Goal: Information Seeking & Learning: Learn about a topic

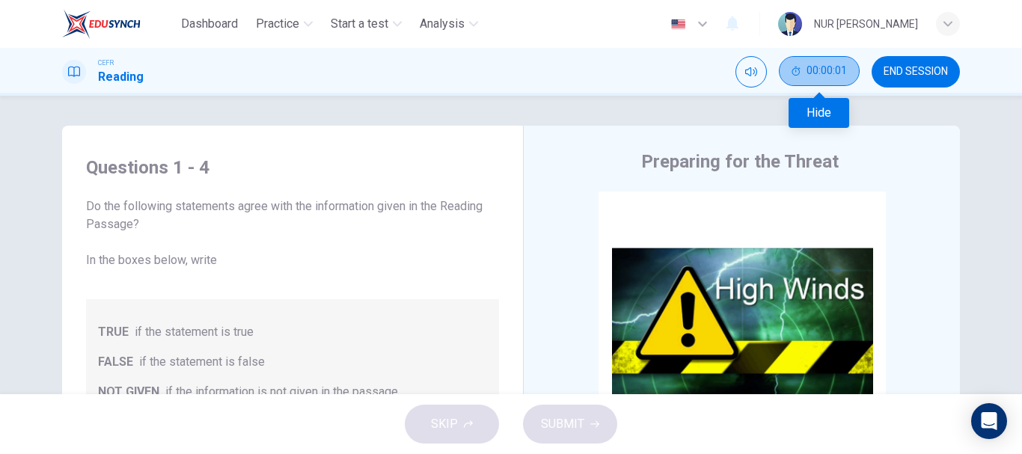
click at [835, 71] on span "00:00:01" at bounding box center [827, 71] width 40 height 12
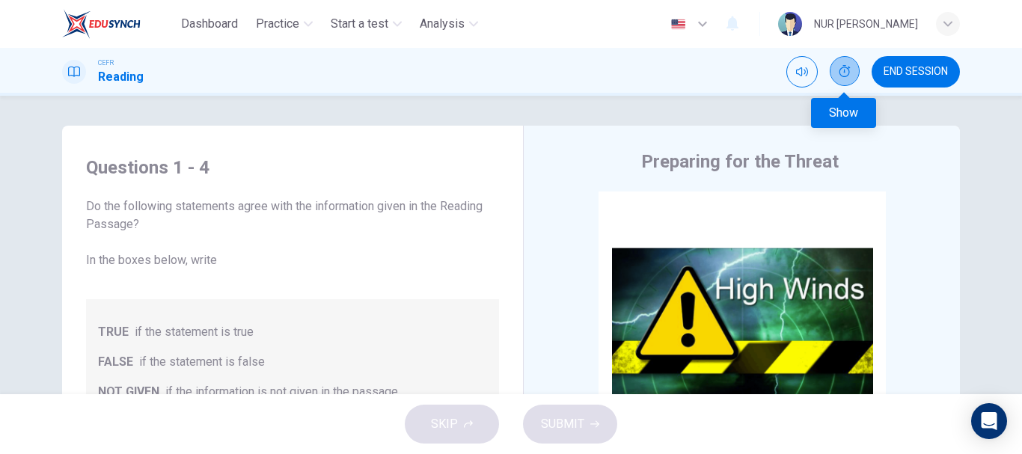
click at [835, 71] on button "Show" at bounding box center [845, 71] width 30 height 30
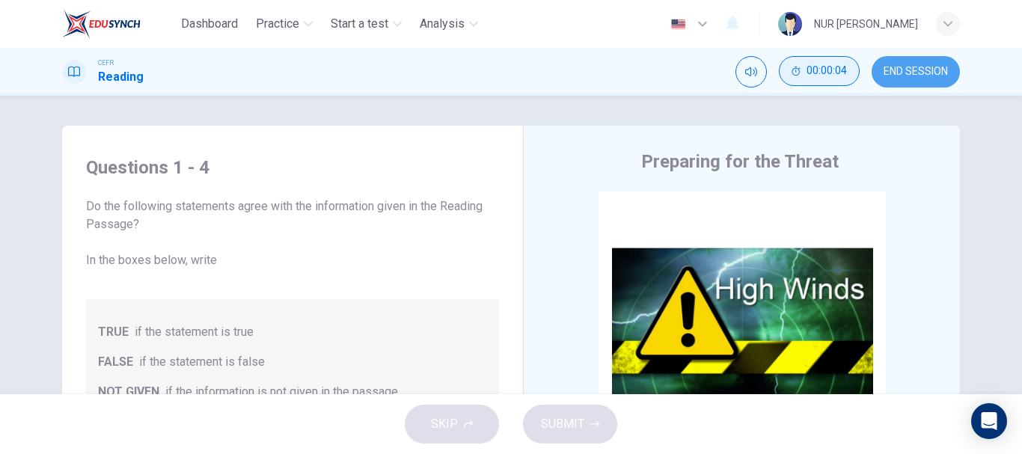
click at [899, 79] on button "END SESSION" at bounding box center [916, 71] width 88 height 31
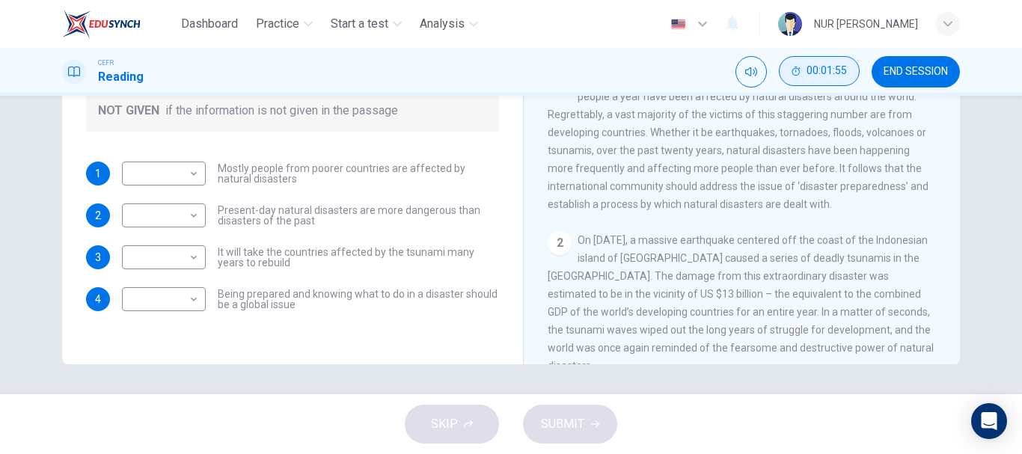
scroll to position [157, 0]
click at [900, 71] on span "END SESSION" at bounding box center [916, 72] width 64 height 12
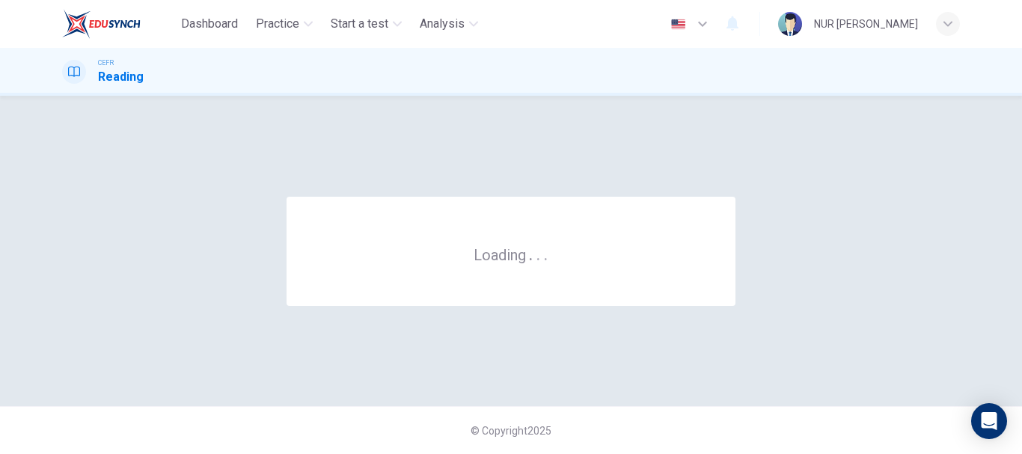
scroll to position [0, 0]
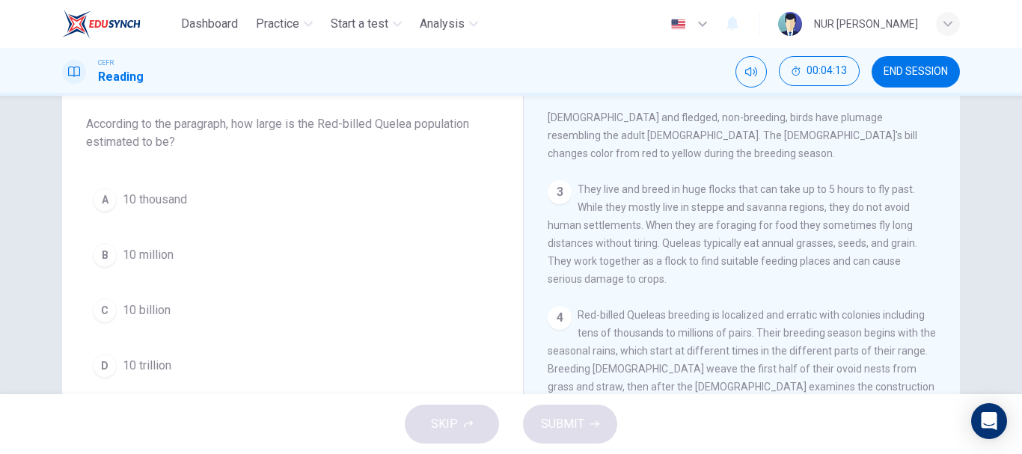
scroll to position [83, 0]
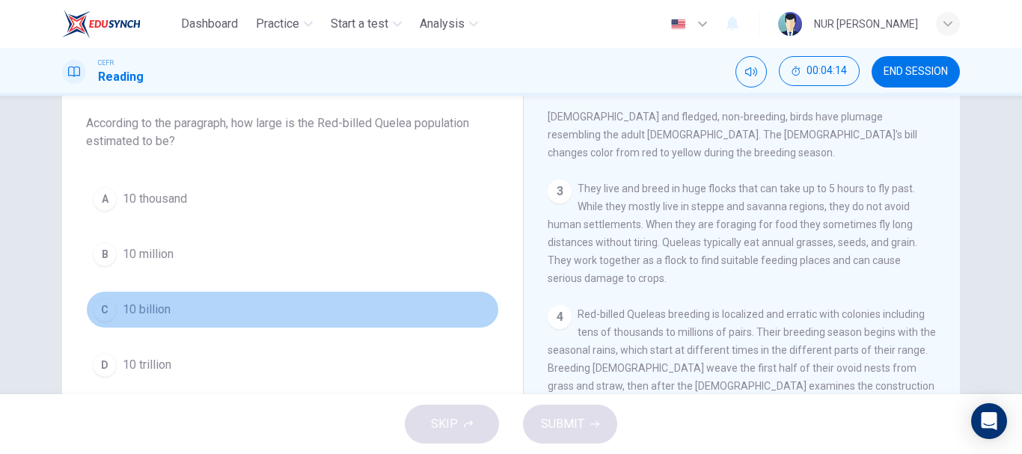
click at [128, 315] on span "10 billion" at bounding box center [147, 310] width 48 height 18
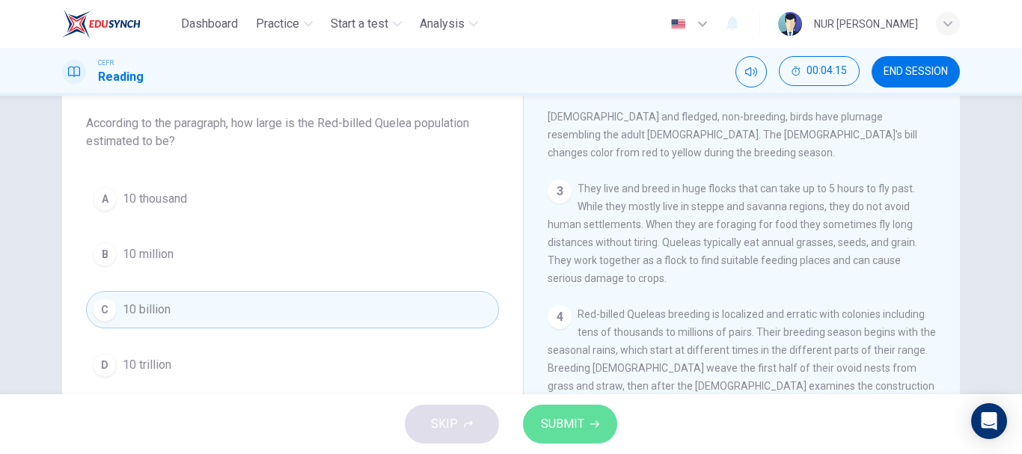
click at [579, 427] on span "SUBMIT" at bounding box center [562, 424] width 43 height 21
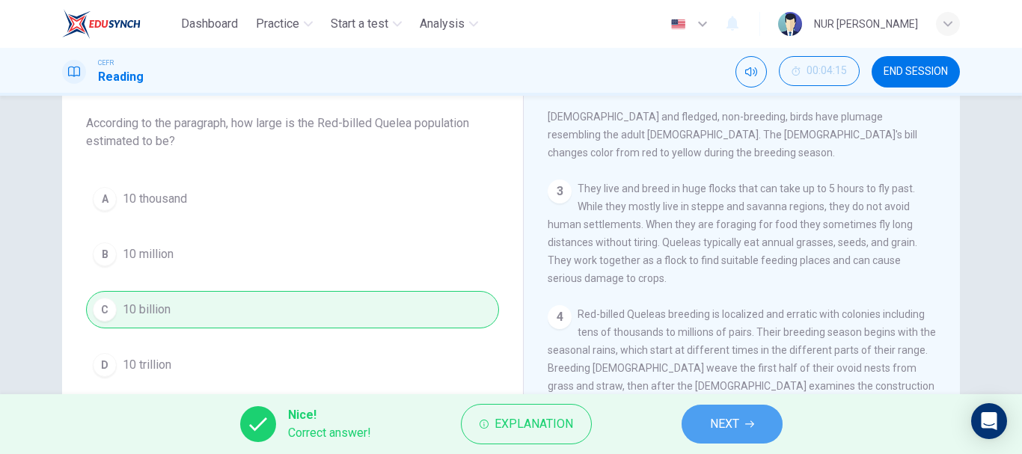
click at [722, 420] on span "NEXT" at bounding box center [724, 424] width 29 height 21
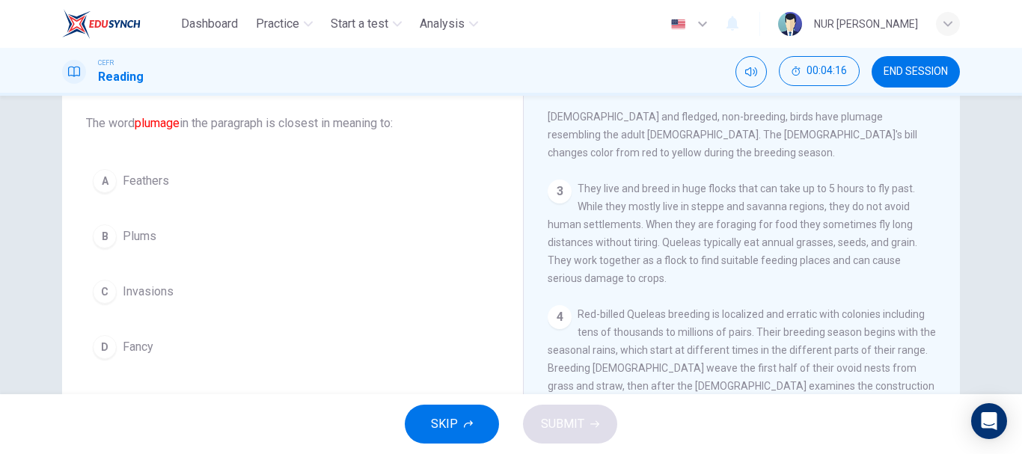
scroll to position [0, 0]
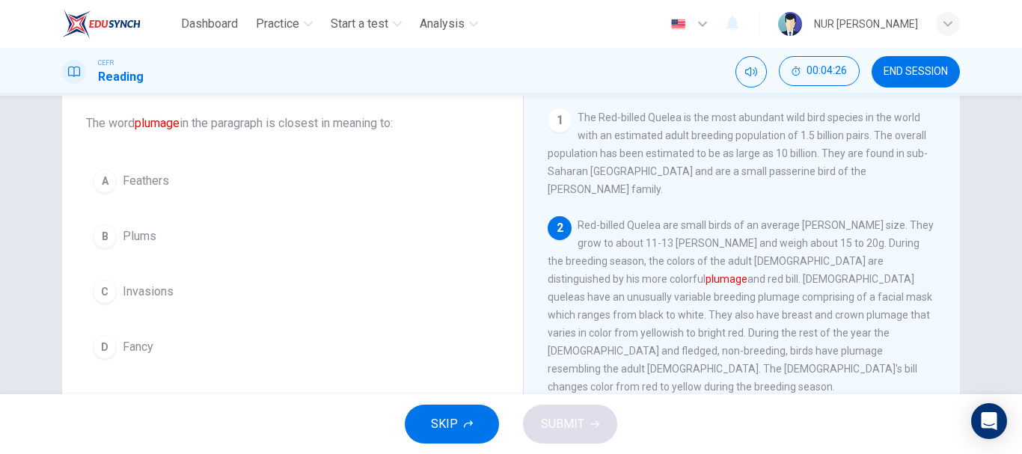
click at [140, 186] on span "Feathers" at bounding box center [146, 181] width 46 height 18
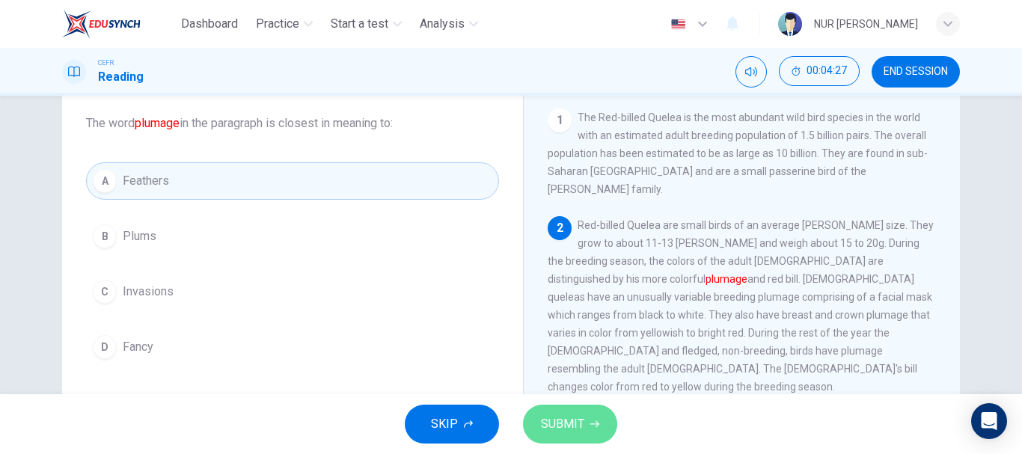
click at [561, 424] on span "SUBMIT" at bounding box center [562, 424] width 43 height 21
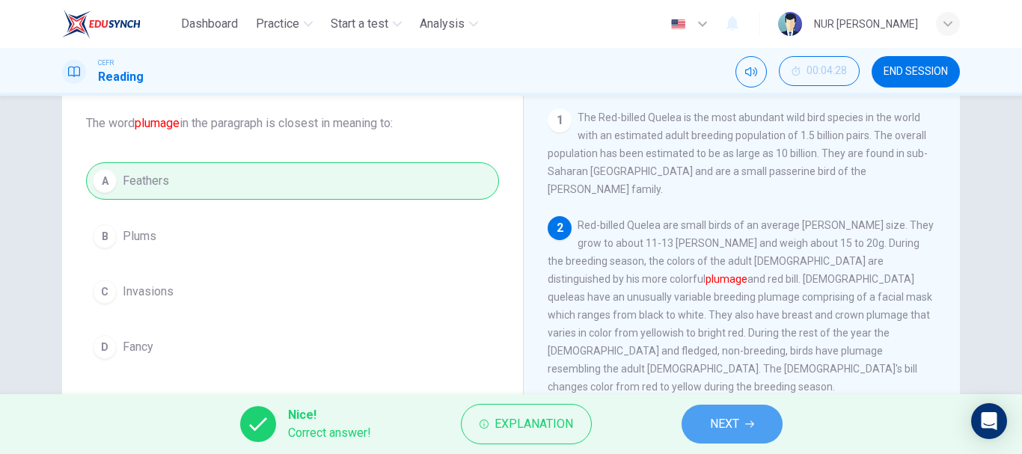
click at [727, 413] on button "NEXT" at bounding box center [732, 424] width 101 height 39
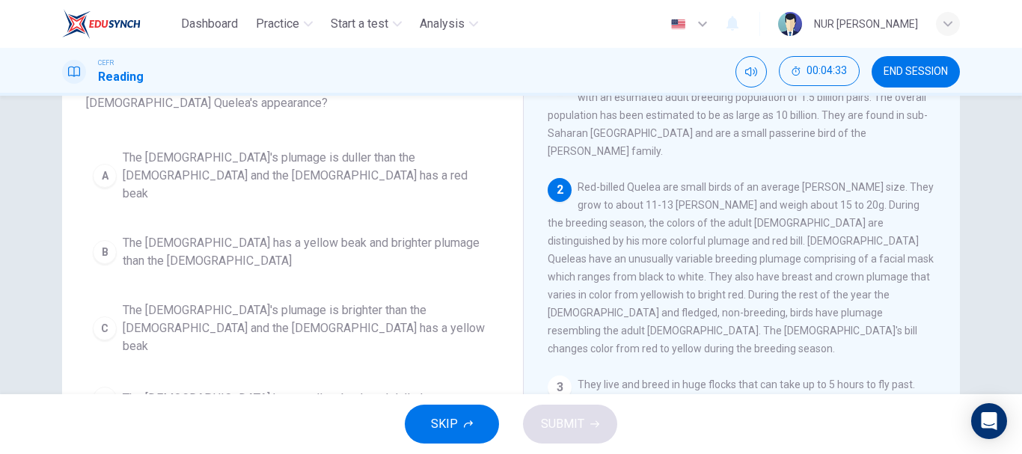
scroll to position [123, 0]
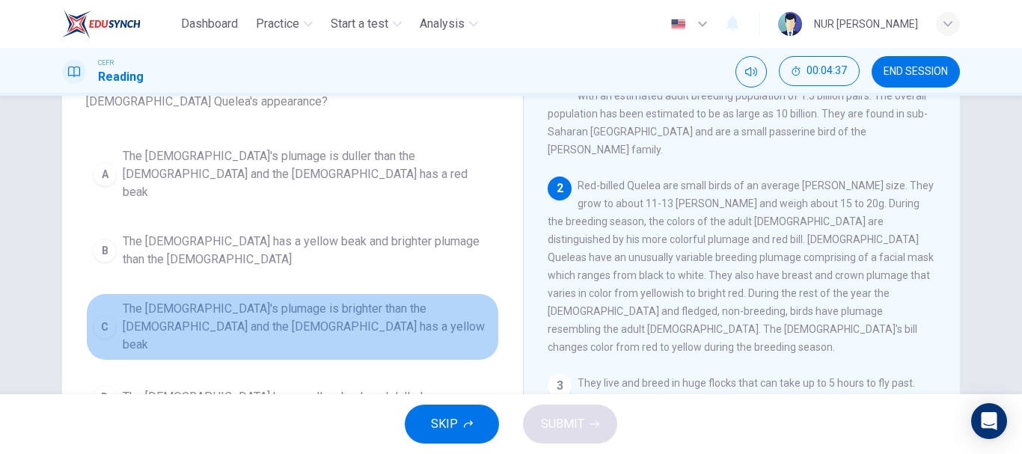
click at [424, 300] on span "The male's plumage is brighter than the female and the female has a yellow beak" at bounding box center [308, 327] width 370 height 54
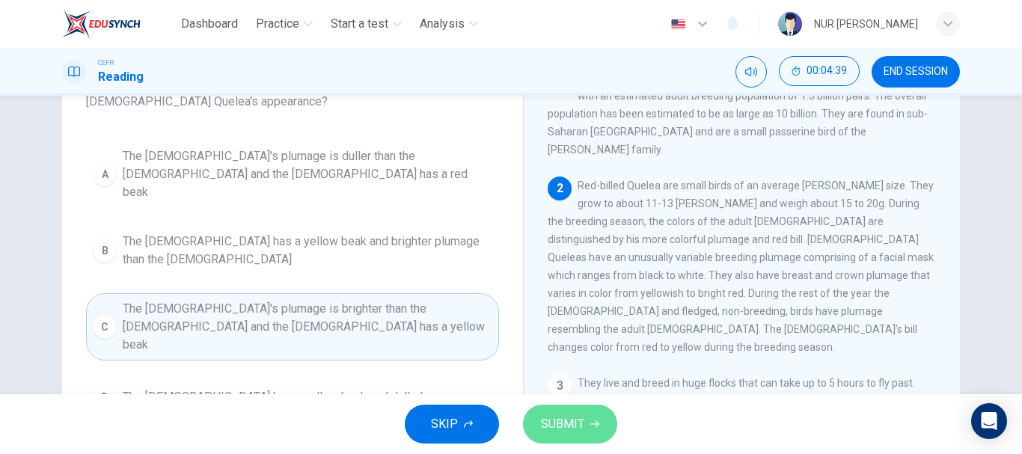
click at [549, 424] on span "SUBMIT" at bounding box center [562, 424] width 43 height 21
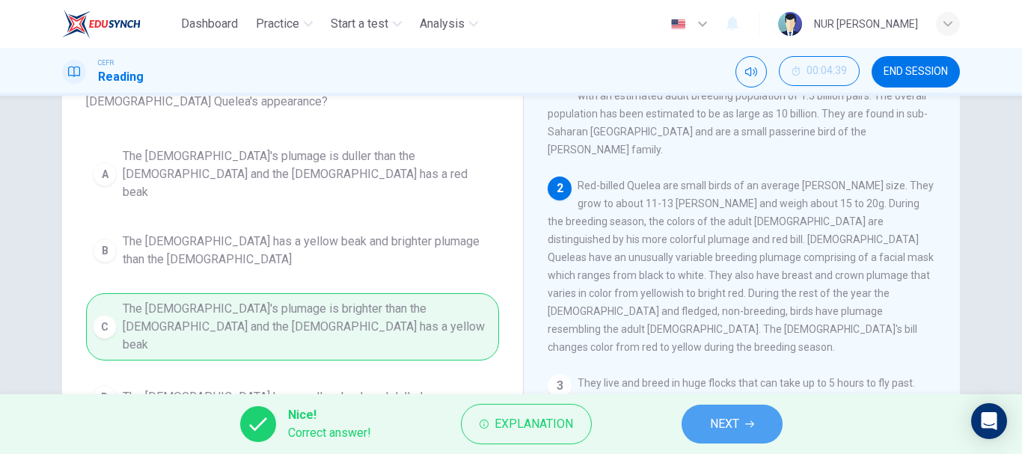
click at [690, 419] on button "NEXT" at bounding box center [732, 424] width 101 height 39
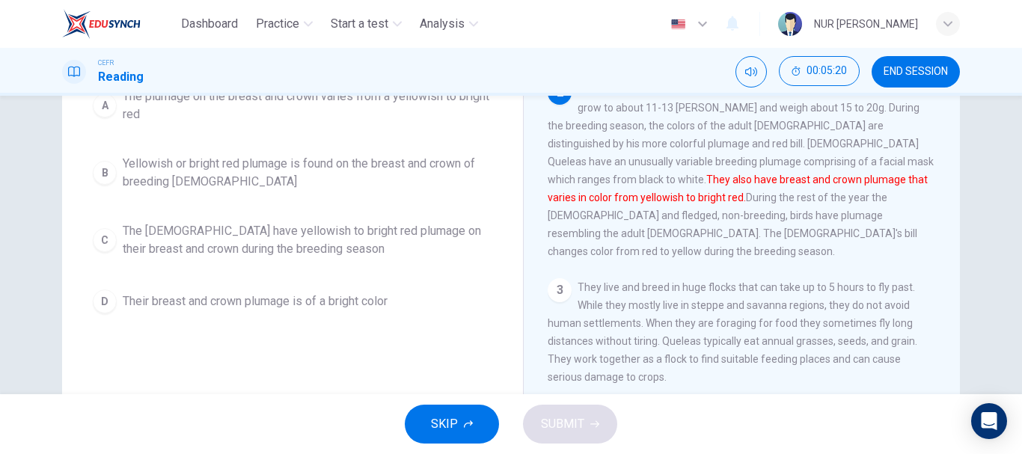
scroll to position [219, 0]
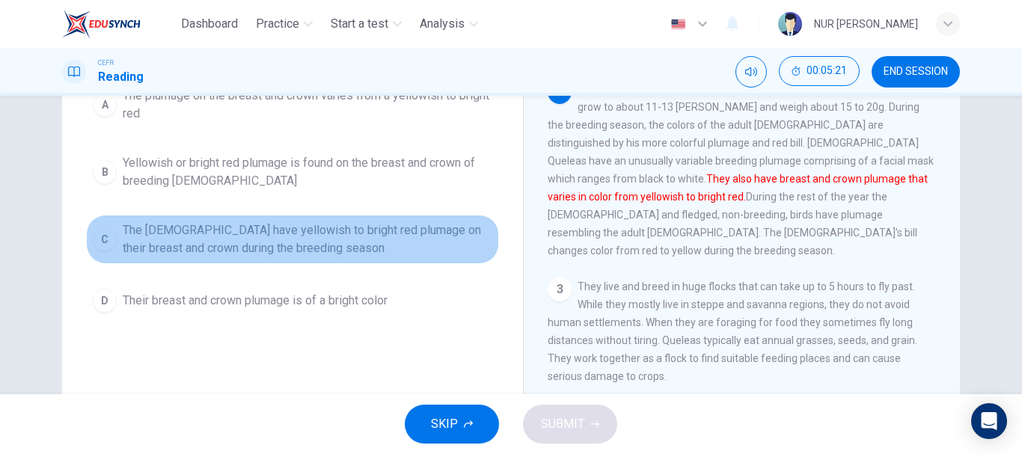
click at [289, 220] on button "C The males have yellowish to bright red plumage on their breast and crown duri…" at bounding box center [292, 239] width 413 height 49
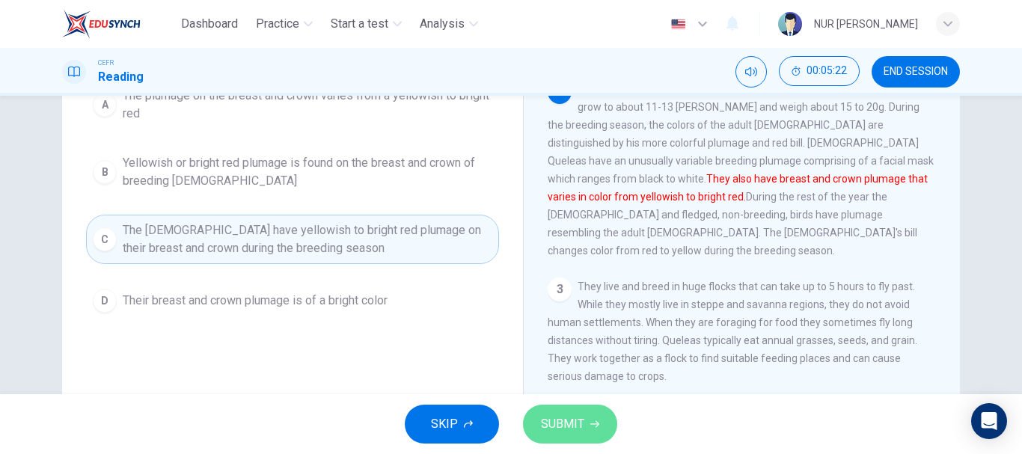
click at [571, 427] on span "SUBMIT" at bounding box center [562, 424] width 43 height 21
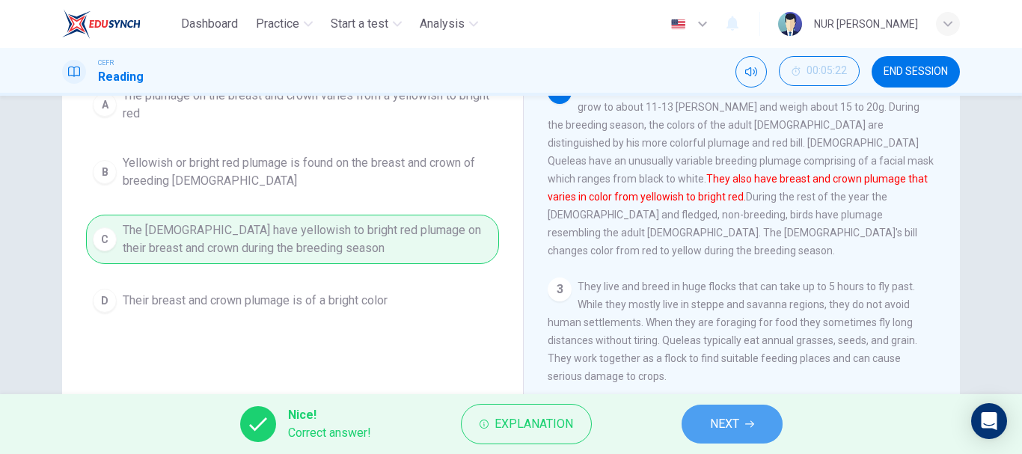
click at [742, 436] on button "NEXT" at bounding box center [732, 424] width 101 height 39
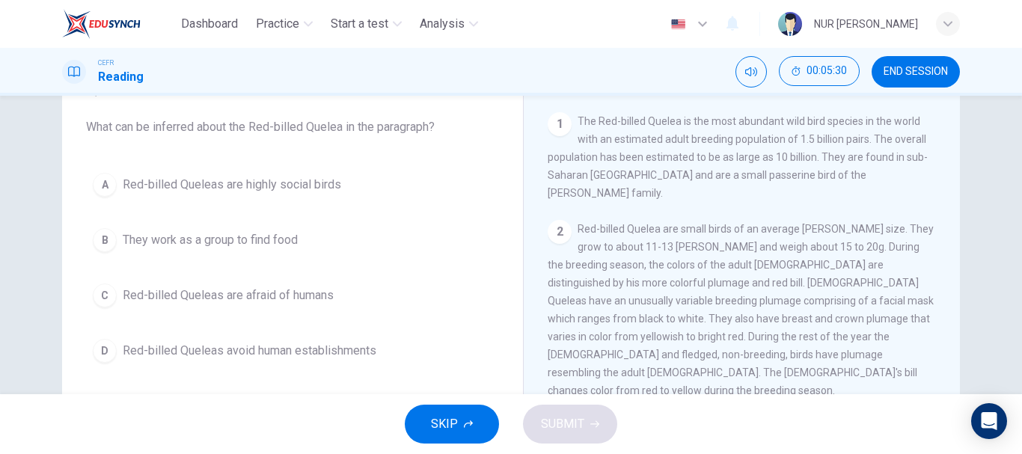
scroll to position [79, 0]
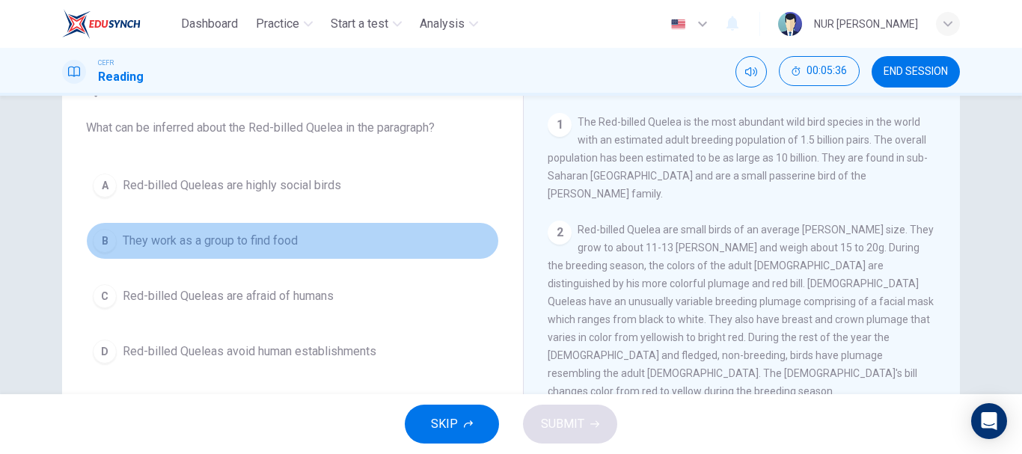
click at [293, 247] on span "They work as a group to find food" at bounding box center [210, 241] width 175 height 18
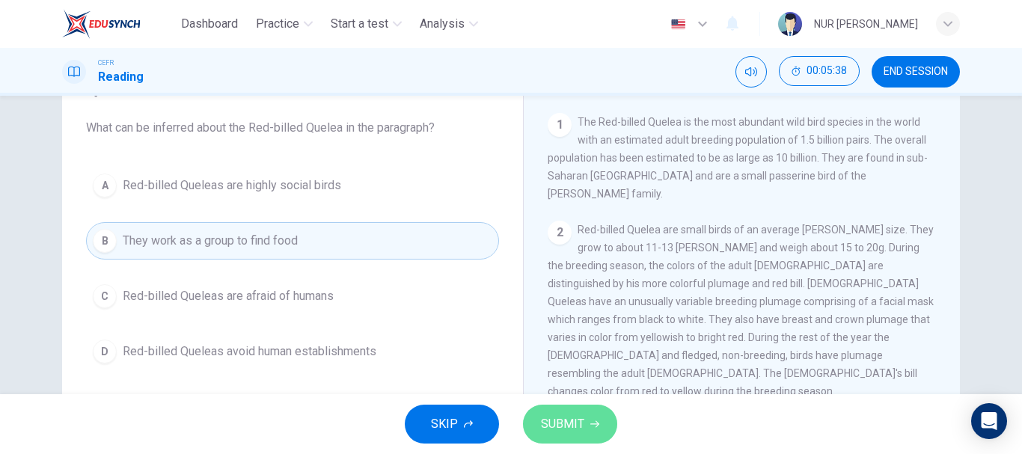
click at [555, 424] on span "SUBMIT" at bounding box center [562, 424] width 43 height 21
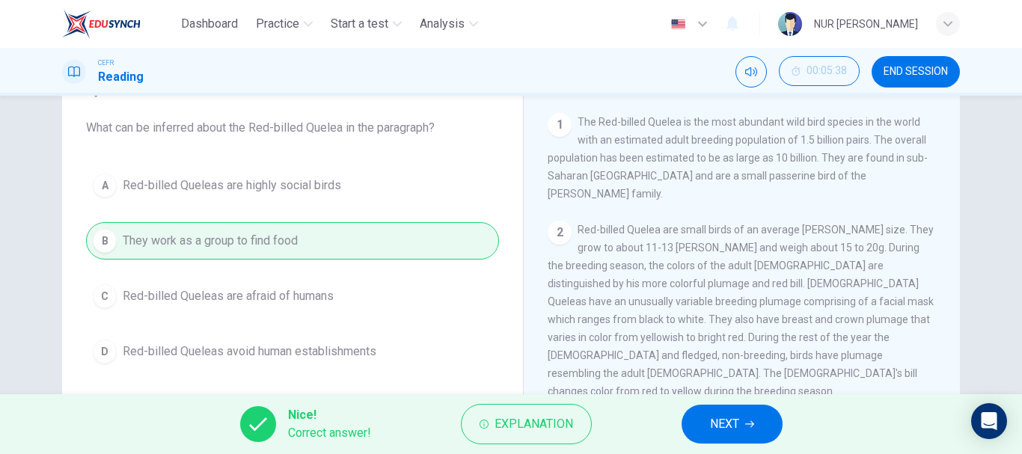
click at [726, 426] on span "NEXT" at bounding box center [724, 424] width 29 height 21
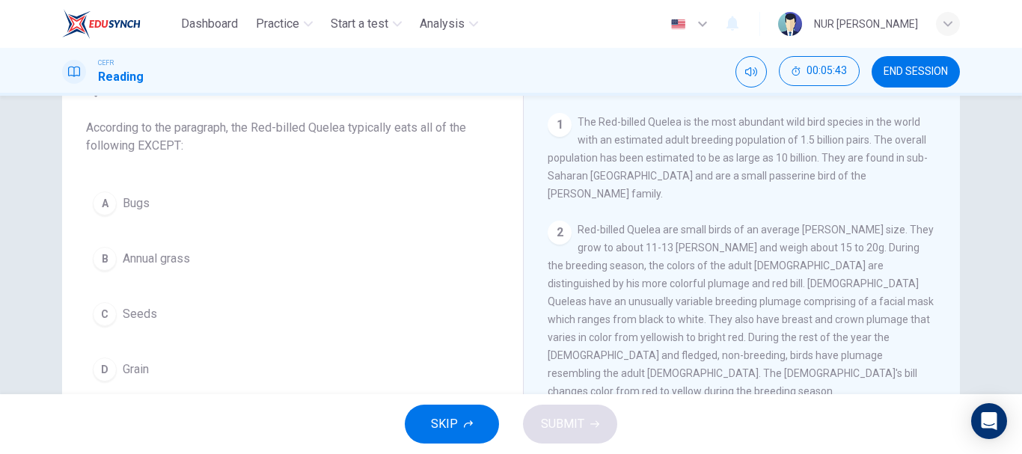
click at [123, 195] on span "Bugs" at bounding box center [136, 204] width 27 height 18
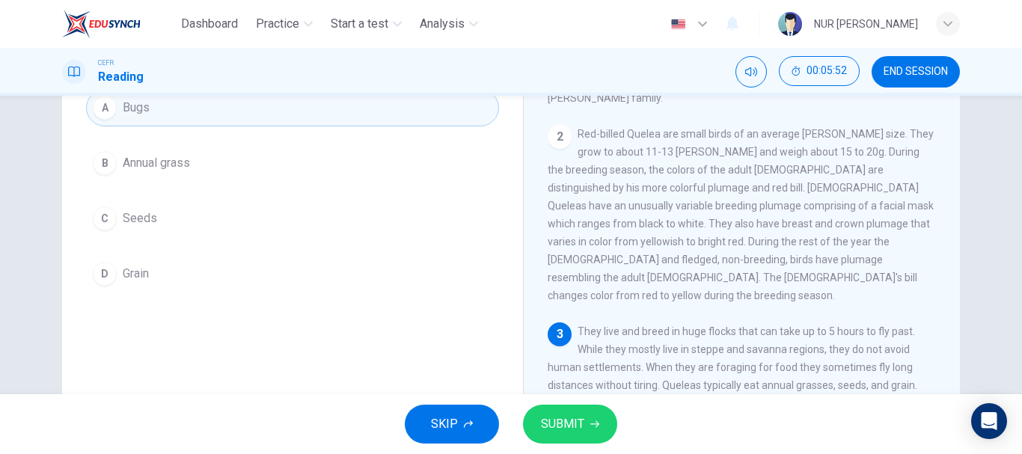
scroll to position [174, 0]
click at [610, 436] on button "SUBMIT" at bounding box center [570, 424] width 94 height 39
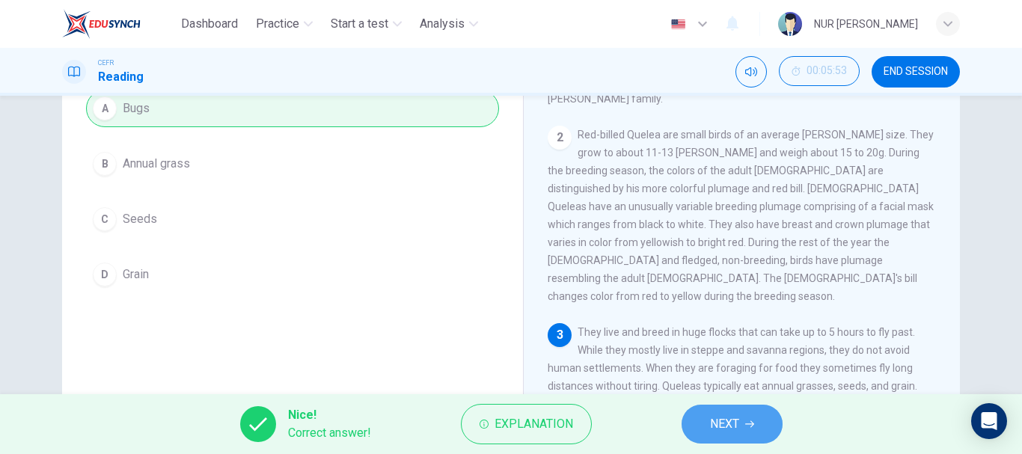
click at [709, 409] on button "NEXT" at bounding box center [732, 424] width 101 height 39
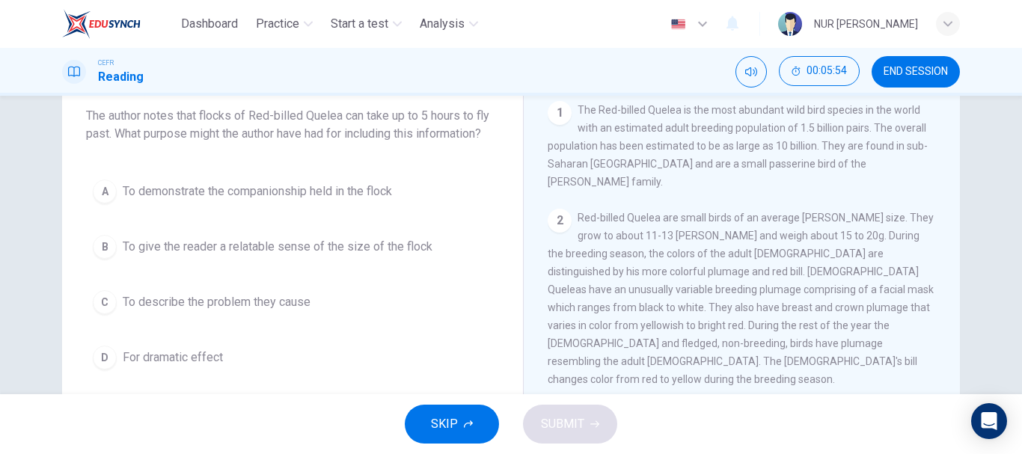
scroll to position [90, 0]
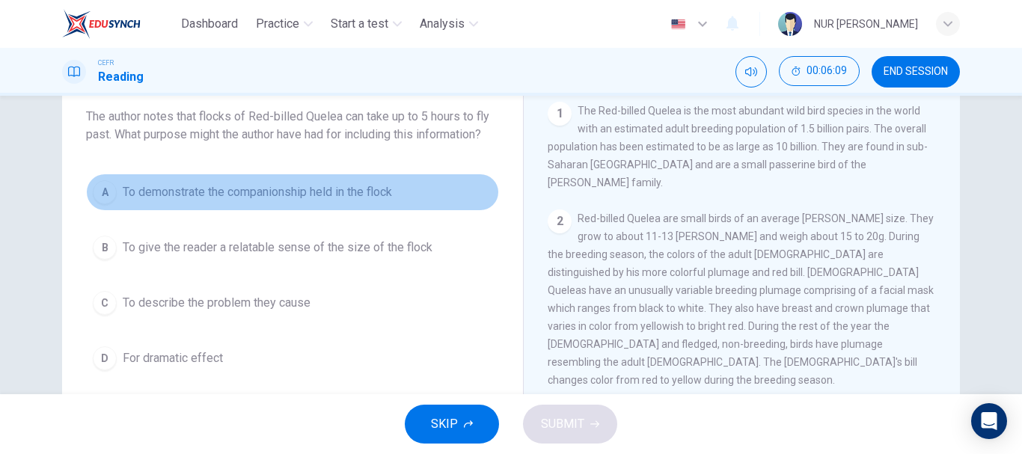
click at [272, 189] on span "To demonstrate the companionship held in the flock" at bounding box center [257, 192] width 269 height 18
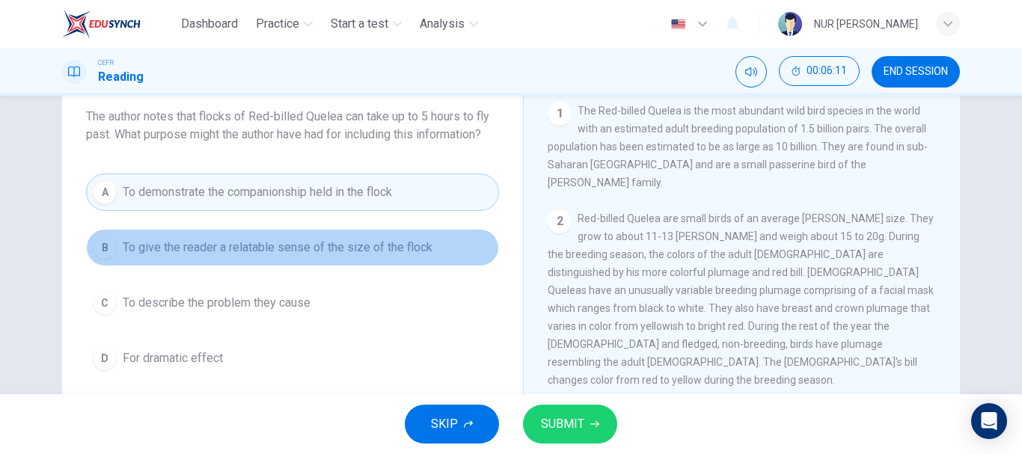
click at [295, 256] on span "To give the reader a relatable sense of the size of the flock" at bounding box center [278, 248] width 310 height 18
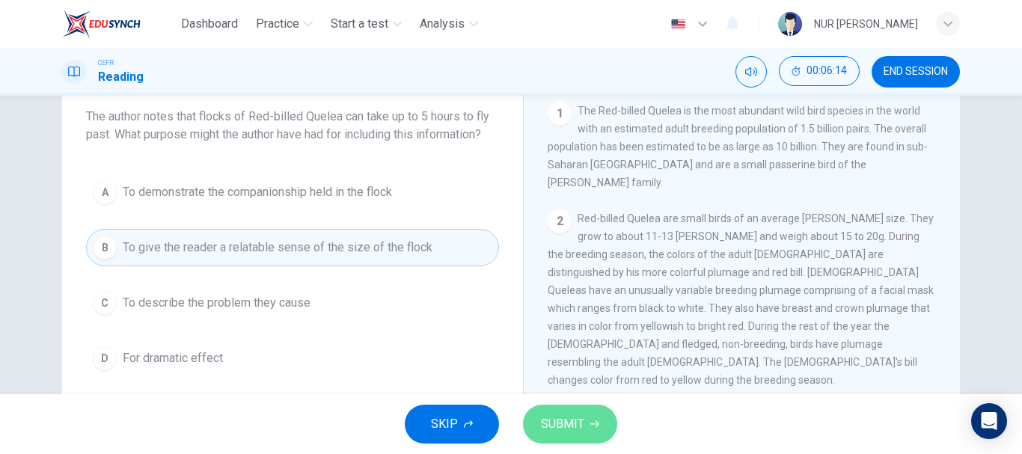
click at [554, 436] on button "SUBMIT" at bounding box center [570, 424] width 94 height 39
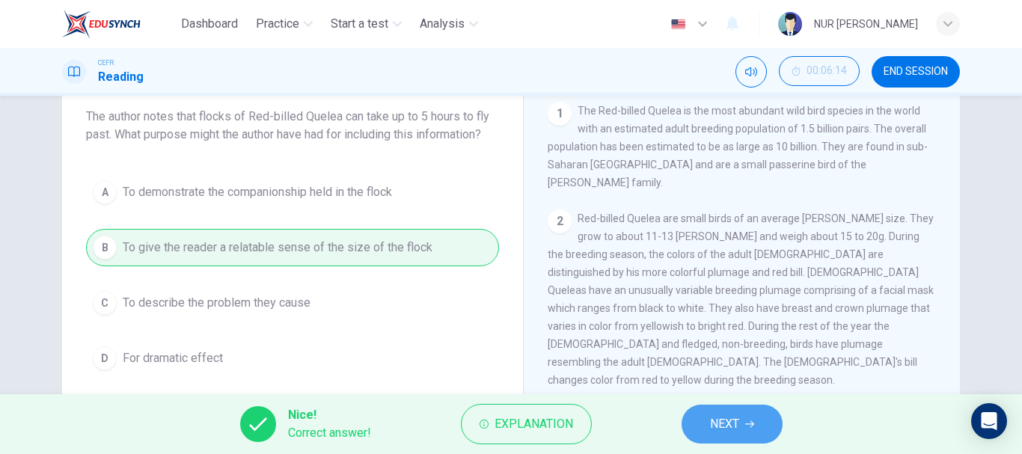
click at [723, 419] on span "NEXT" at bounding box center [724, 424] width 29 height 21
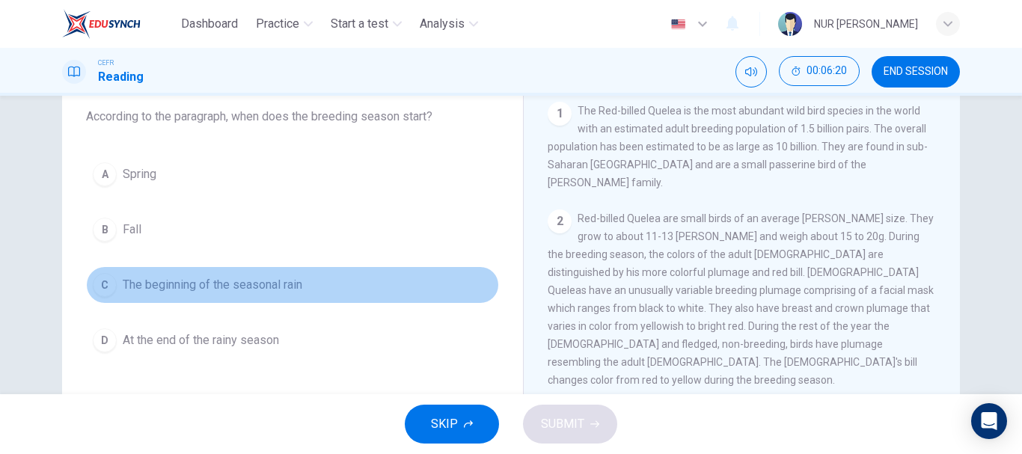
click at [238, 302] on button "C The beginning of the seasonal rain" at bounding box center [292, 284] width 413 height 37
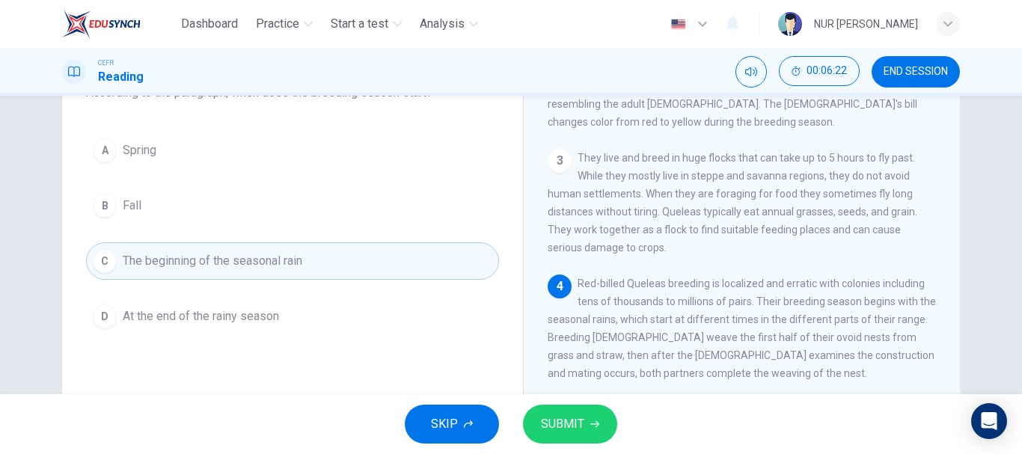
scroll to position [114, 0]
click at [559, 422] on span "SUBMIT" at bounding box center [562, 424] width 43 height 21
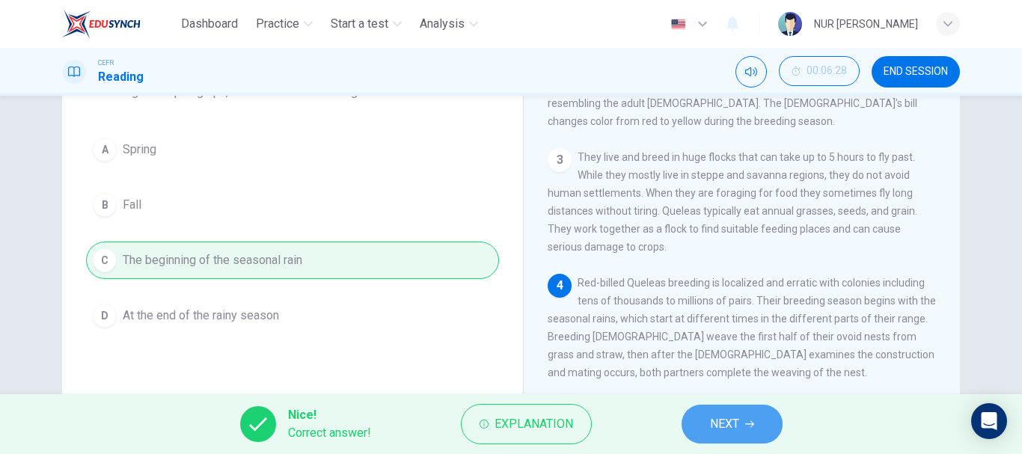
click at [706, 417] on button "NEXT" at bounding box center [732, 424] width 101 height 39
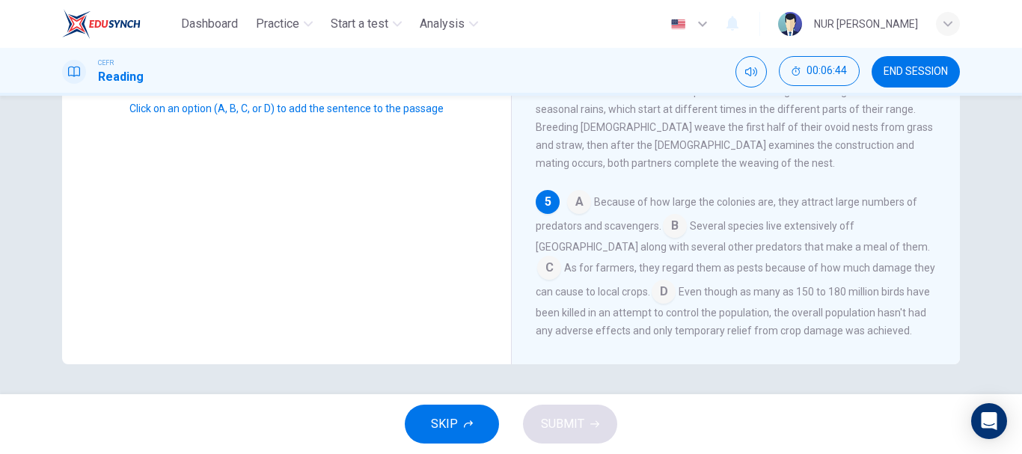
scroll to position [281, 0]
click at [652, 281] on input at bounding box center [664, 293] width 24 height 24
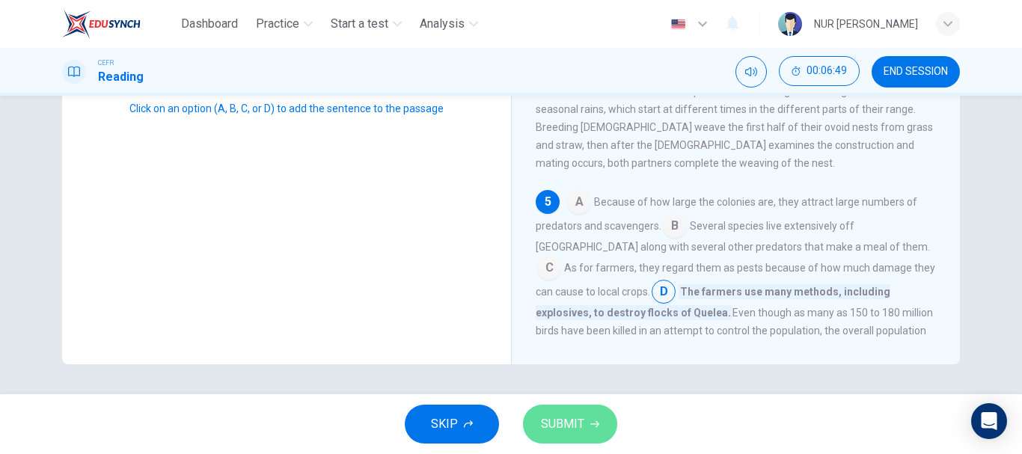
click at [572, 410] on button "SUBMIT" at bounding box center [570, 424] width 94 height 39
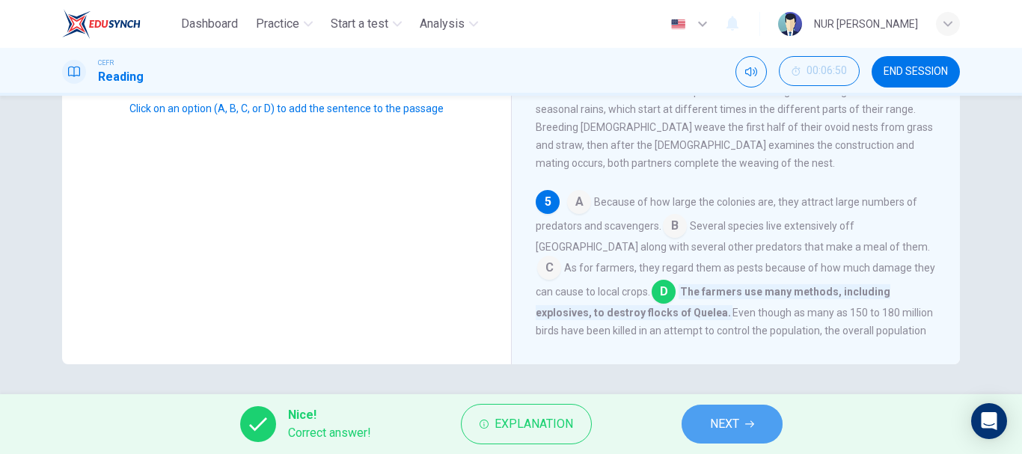
click at [709, 442] on button "NEXT" at bounding box center [732, 424] width 101 height 39
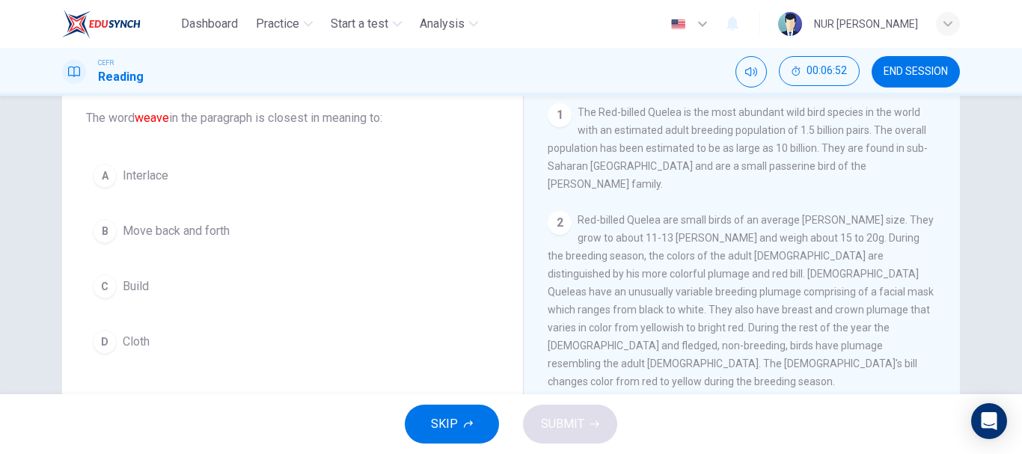
scroll to position [88, 0]
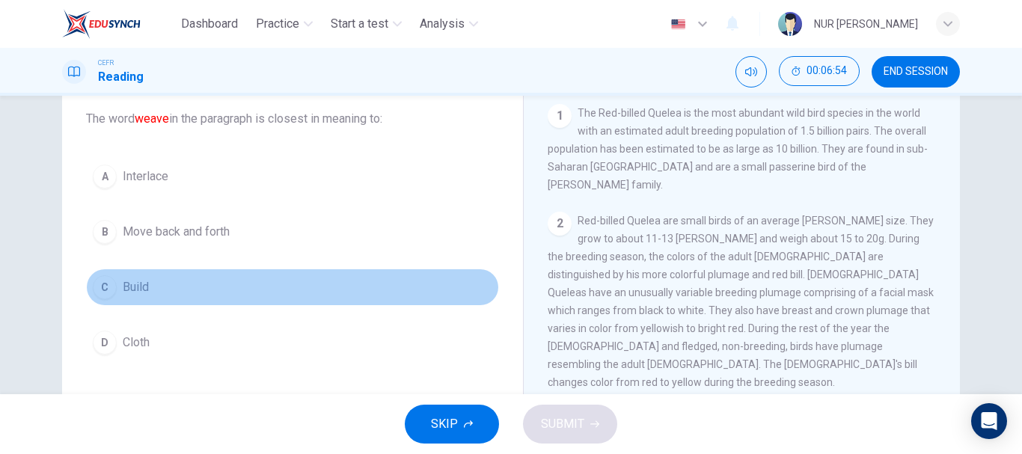
click at [135, 282] on span "Build" at bounding box center [136, 287] width 26 height 18
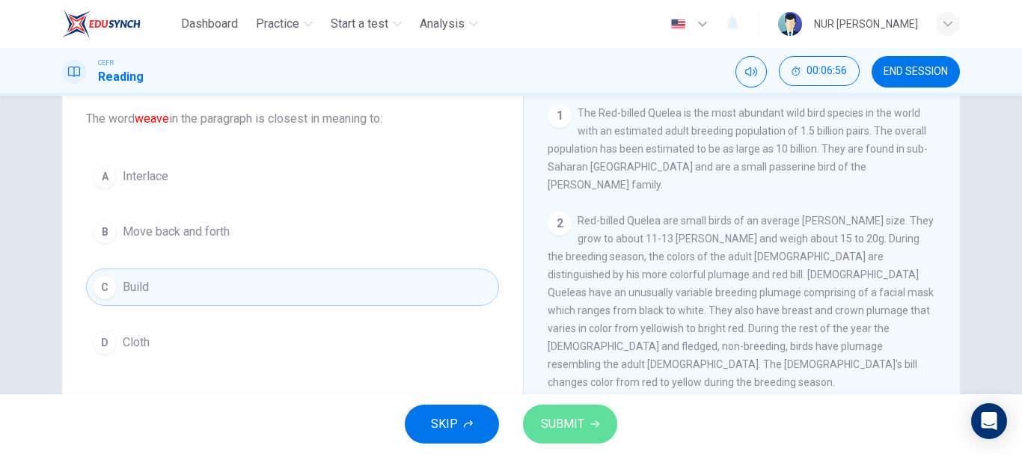
click at [566, 417] on span "SUBMIT" at bounding box center [562, 424] width 43 height 21
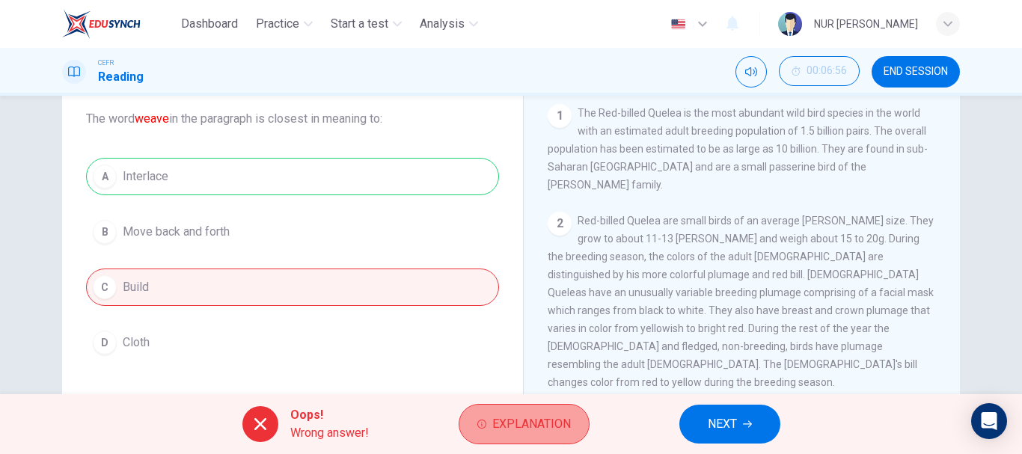
click at [507, 424] on span "Explanation" at bounding box center [531, 424] width 79 height 21
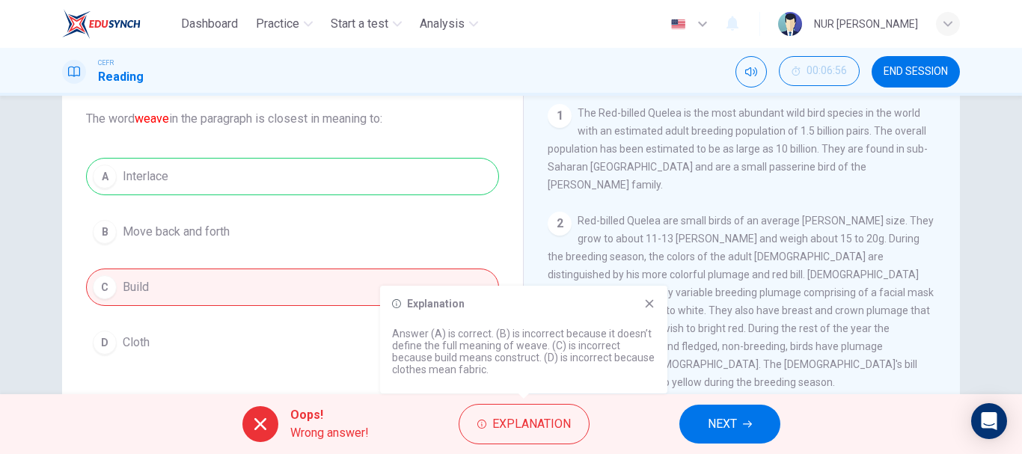
click at [745, 434] on button "NEXT" at bounding box center [730, 424] width 101 height 39
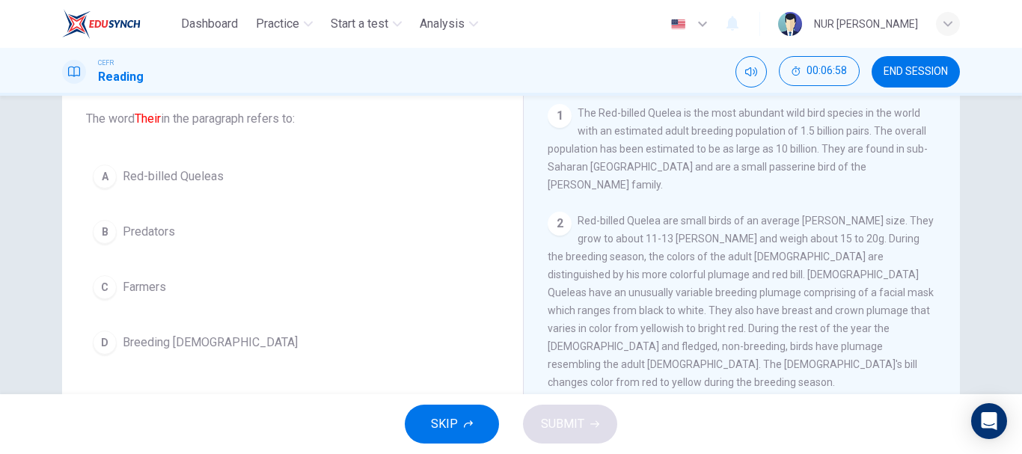
scroll to position [234, 0]
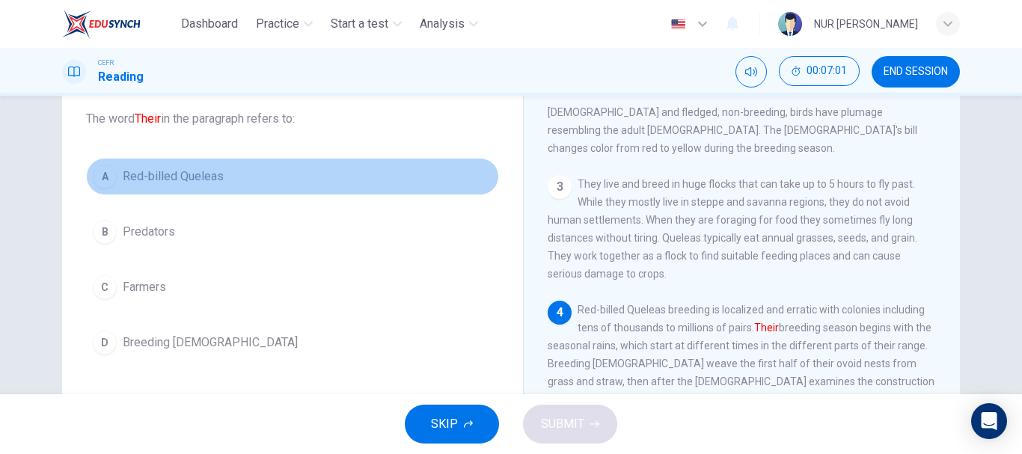
click at [171, 167] on button "A Red-billed Queleas" at bounding box center [292, 176] width 413 height 37
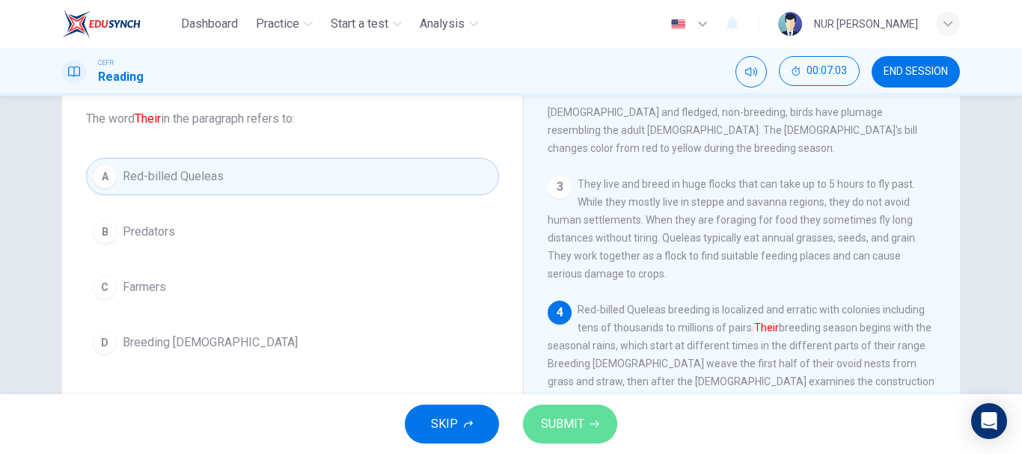
click at [552, 419] on span "SUBMIT" at bounding box center [562, 424] width 43 height 21
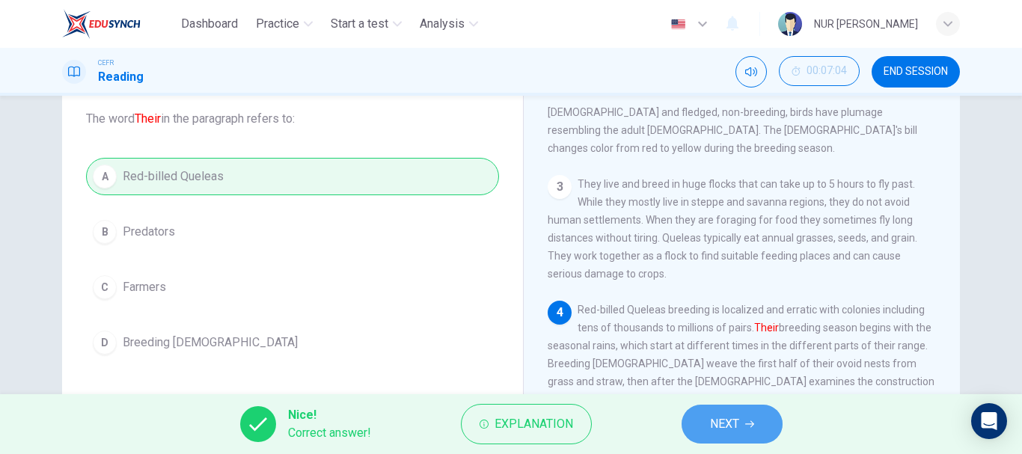
click at [726, 427] on span "NEXT" at bounding box center [724, 424] width 29 height 21
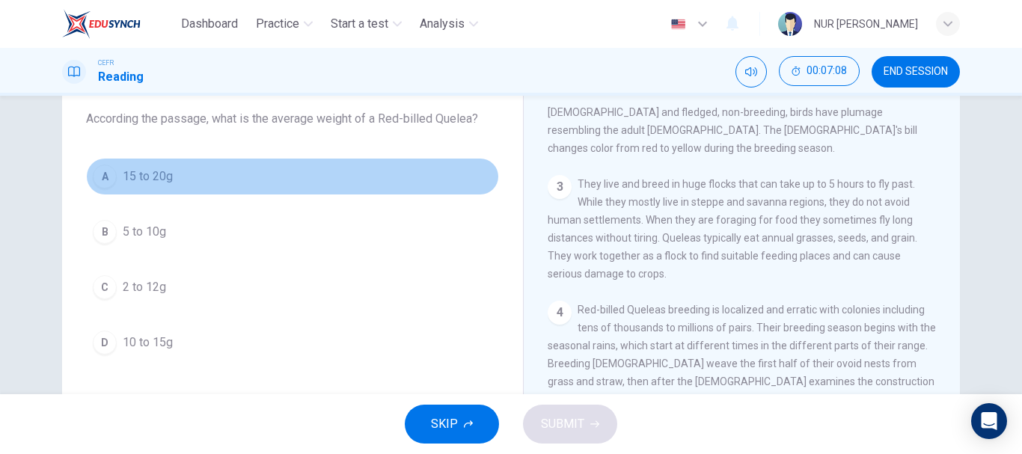
click at [165, 177] on span "15 to 20g" at bounding box center [148, 177] width 50 height 18
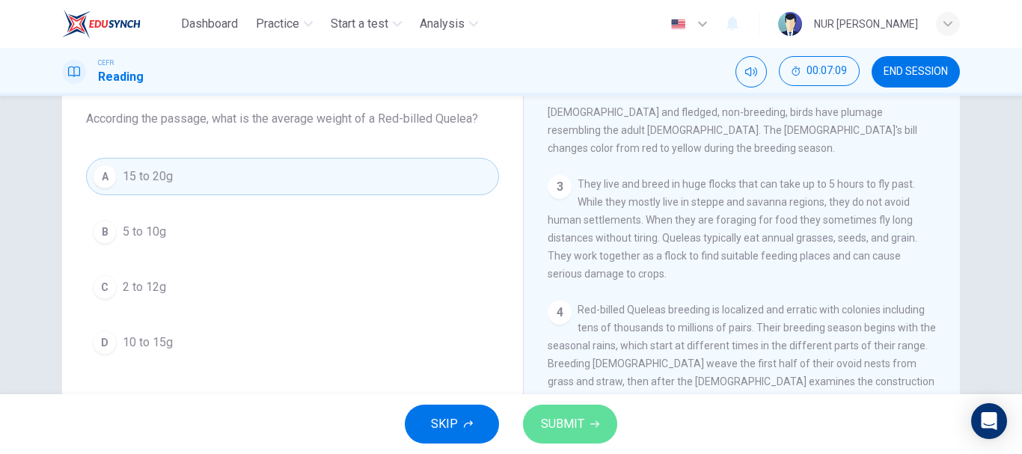
click at [576, 427] on span "SUBMIT" at bounding box center [562, 424] width 43 height 21
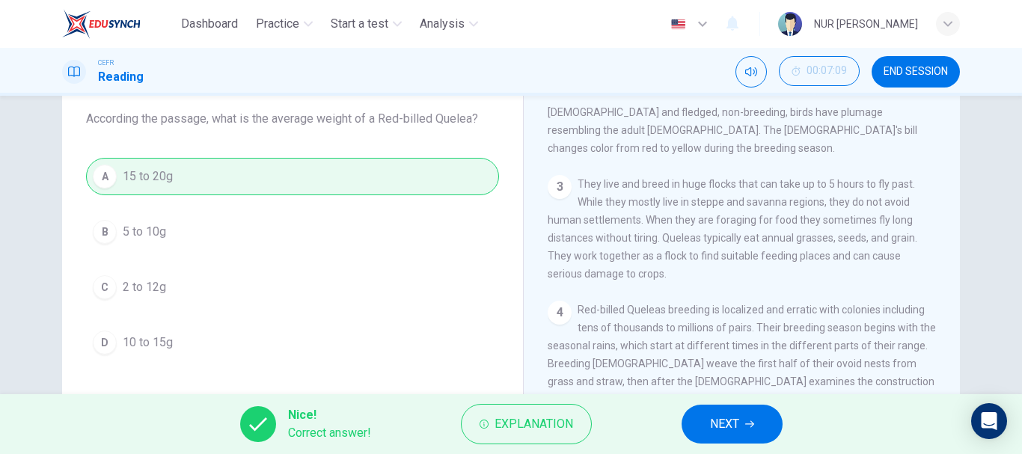
click at [723, 431] on span "NEXT" at bounding box center [724, 424] width 29 height 21
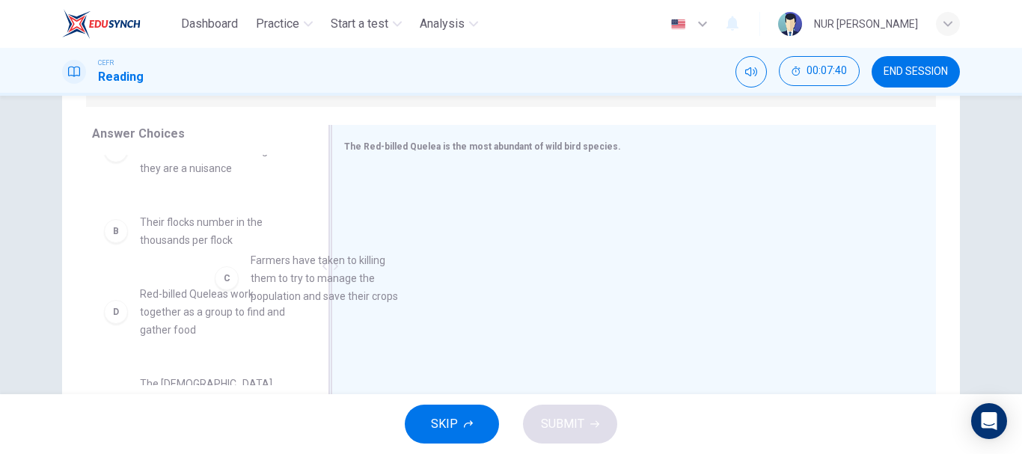
scroll to position [44, 0]
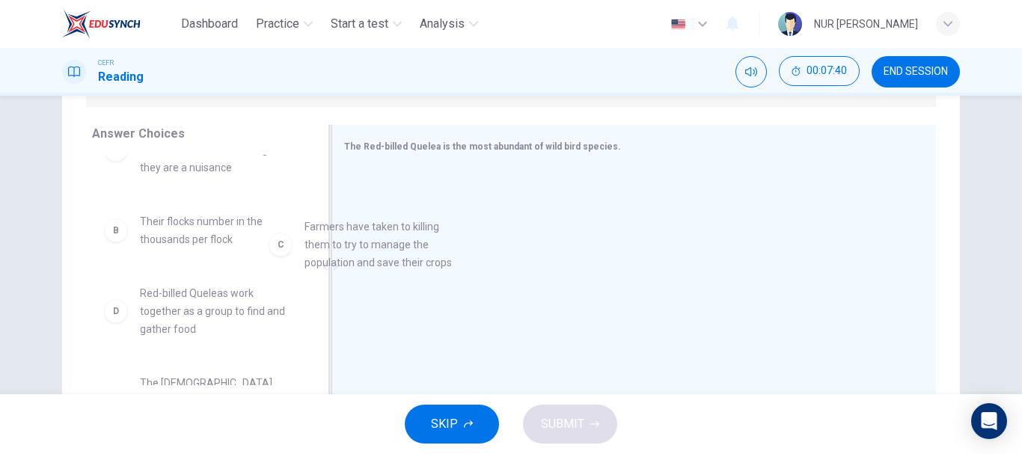
drag, startPoint x: 200, startPoint y: 330, endPoint x: 451, endPoint y: 230, distance: 270.7
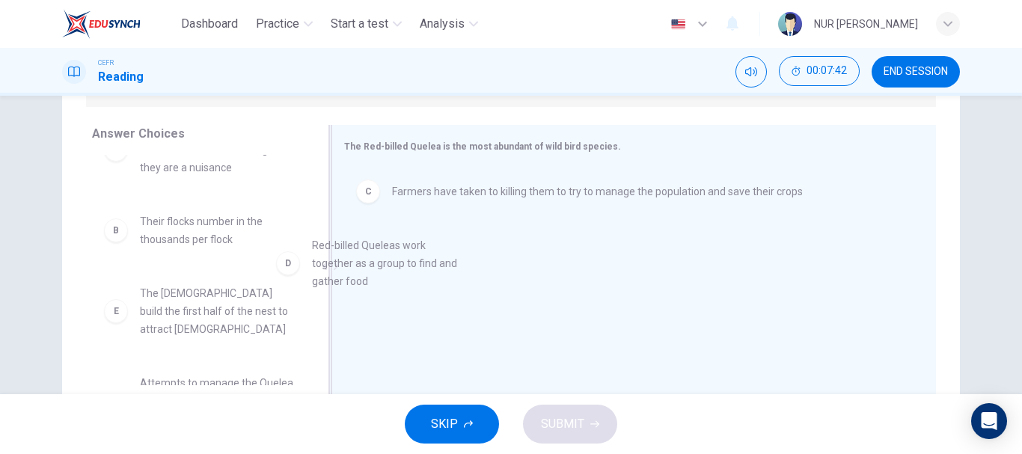
drag, startPoint x: 193, startPoint y: 329, endPoint x: 468, endPoint y: 257, distance: 284.6
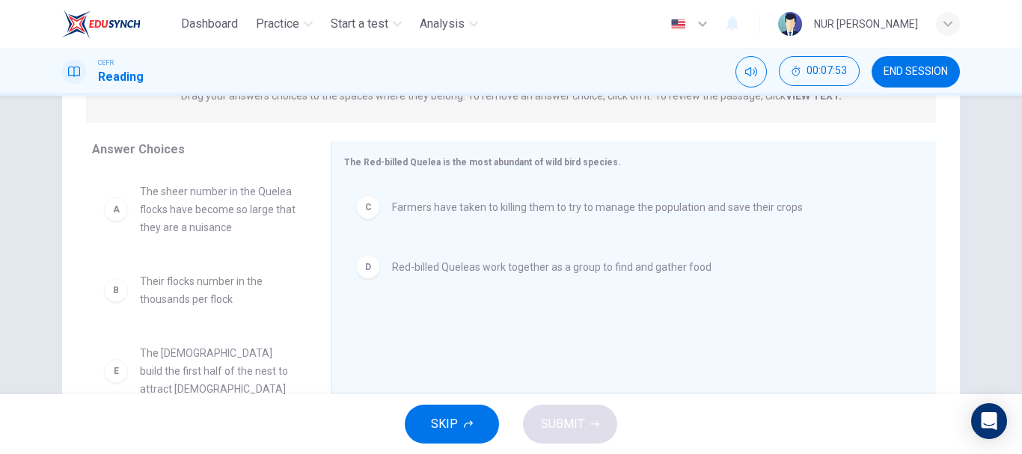
scroll to position [216, 0]
click at [443, 212] on span "Farmers have taken to killing them to try to manage the population and save the…" at bounding box center [597, 205] width 411 height 18
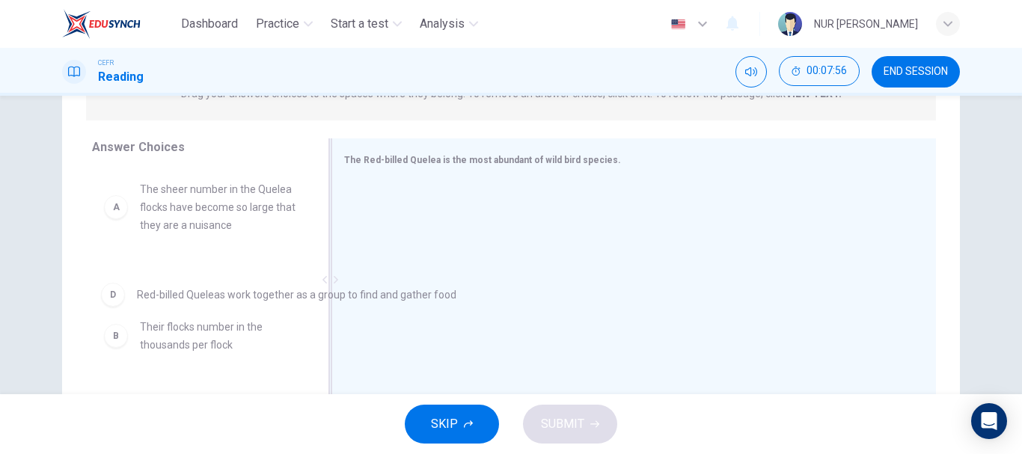
drag, startPoint x: 443, startPoint y: 212, endPoint x: 183, endPoint y: 299, distance: 274.5
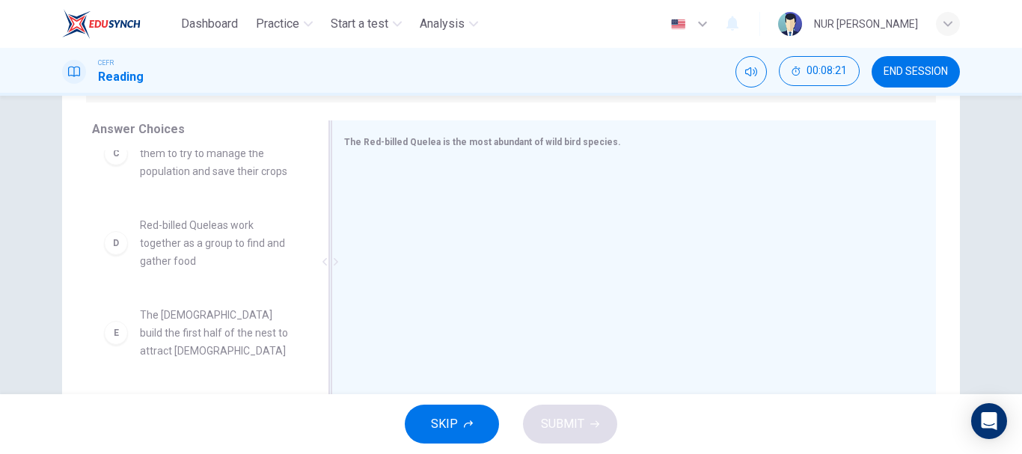
scroll to position [197, 0]
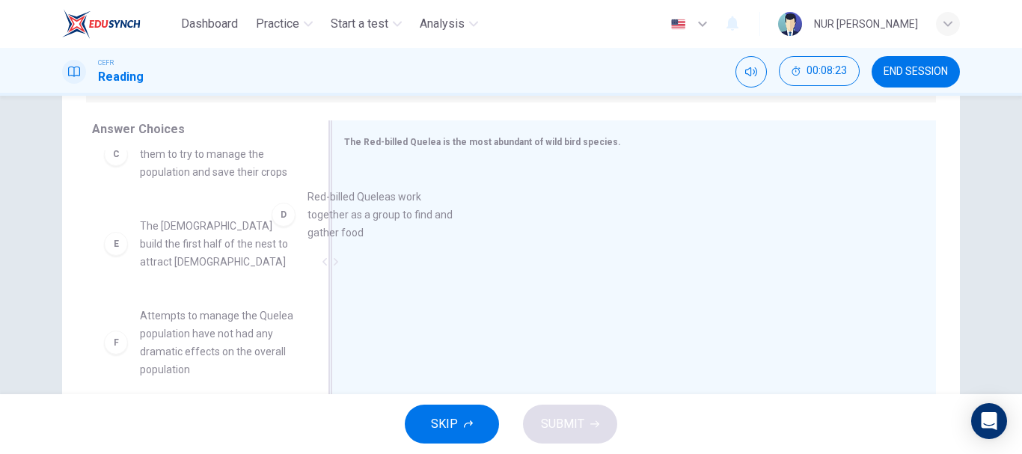
drag, startPoint x: 233, startPoint y: 257, endPoint x: 436, endPoint y: 224, distance: 205.6
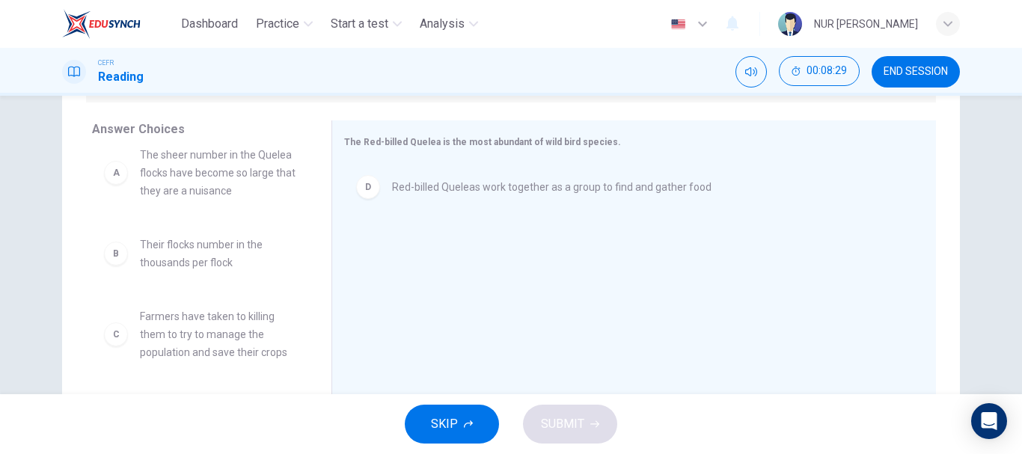
scroll to position [19, 0]
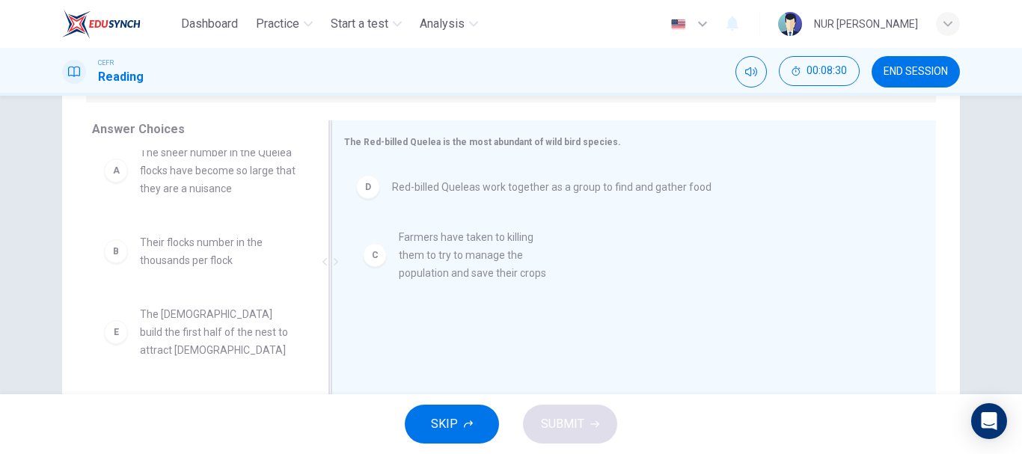
drag, startPoint x: 183, startPoint y: 335, endPoint x: 461, endPoint y: 239, distance: 294.2
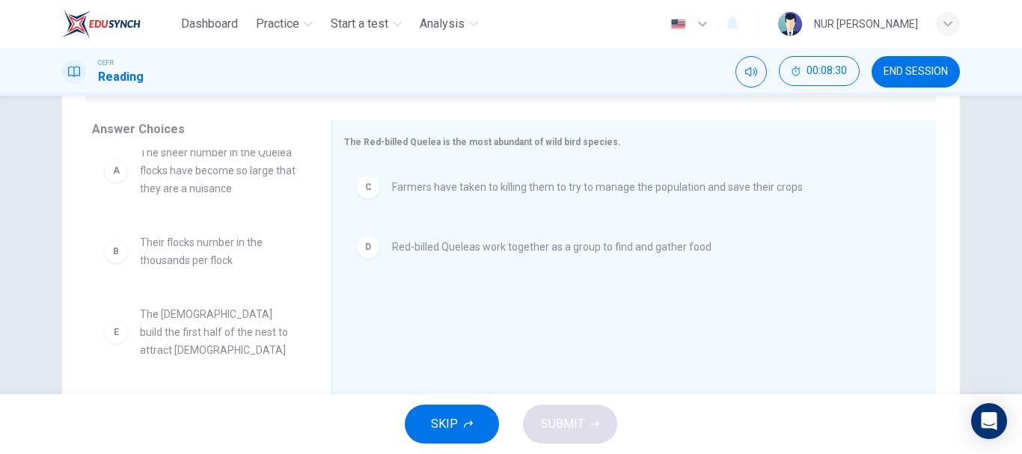
scroll to position [0, 0]
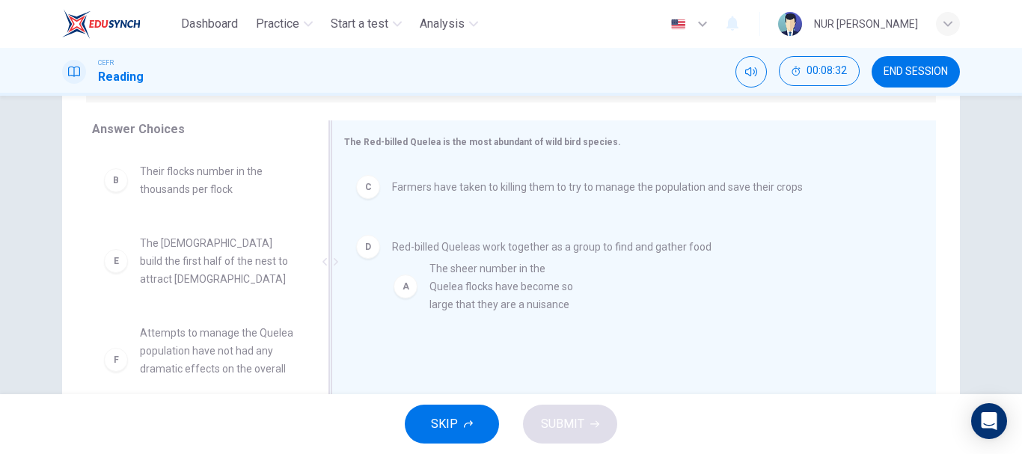
drag, startPoint x: 196, startPoint y: 206, endPoint x: 496, endPoint y: 305, distance: 315.9
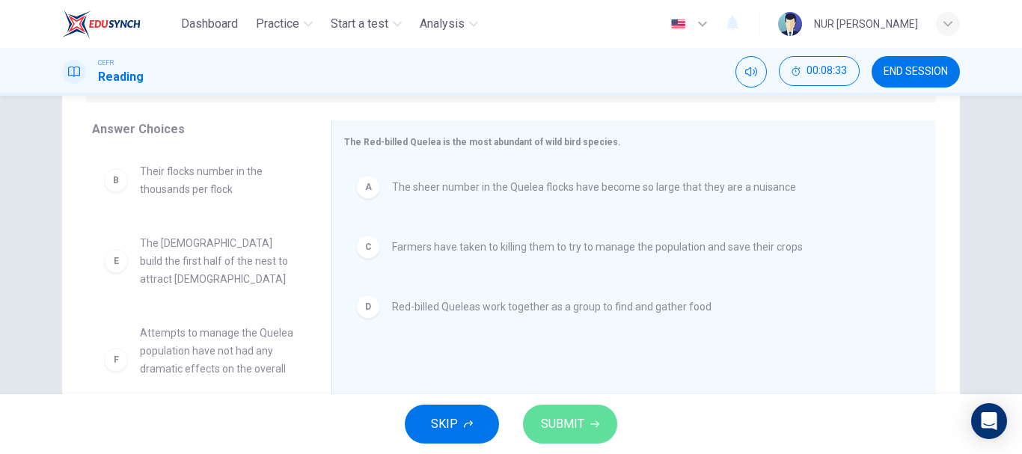
click at [587, 434] on button "SUBMIT" at bounding box center [570, 424] width 94 height 39
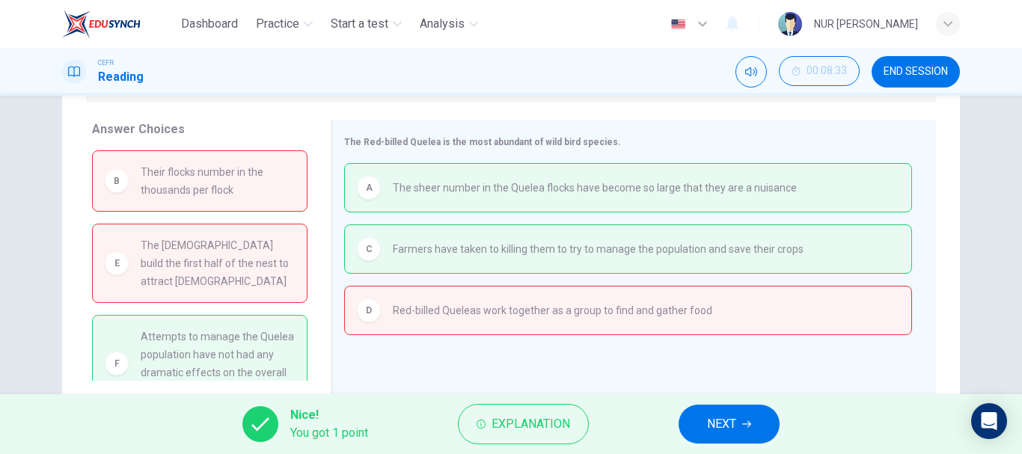
scroll to position [13, 0]
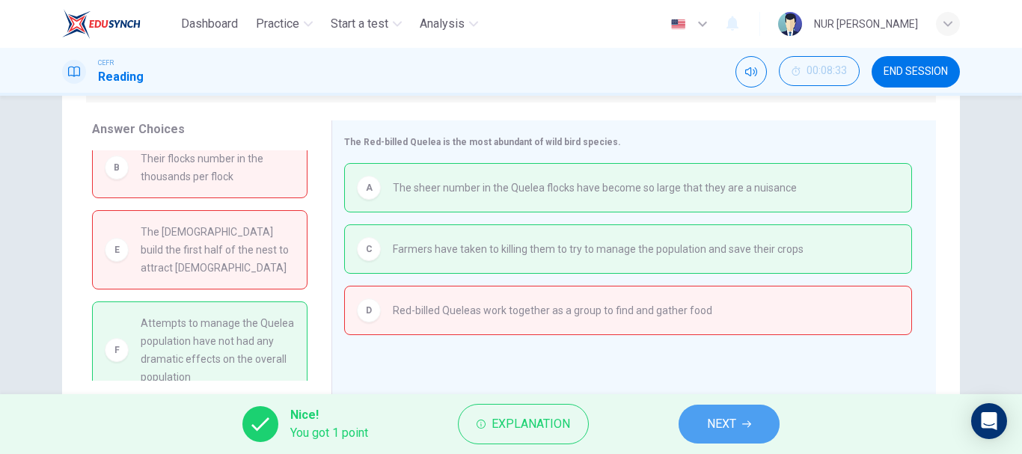
click at [736, 421] on span "NEXT" at bounding box center [721, 424] width 29 height 21
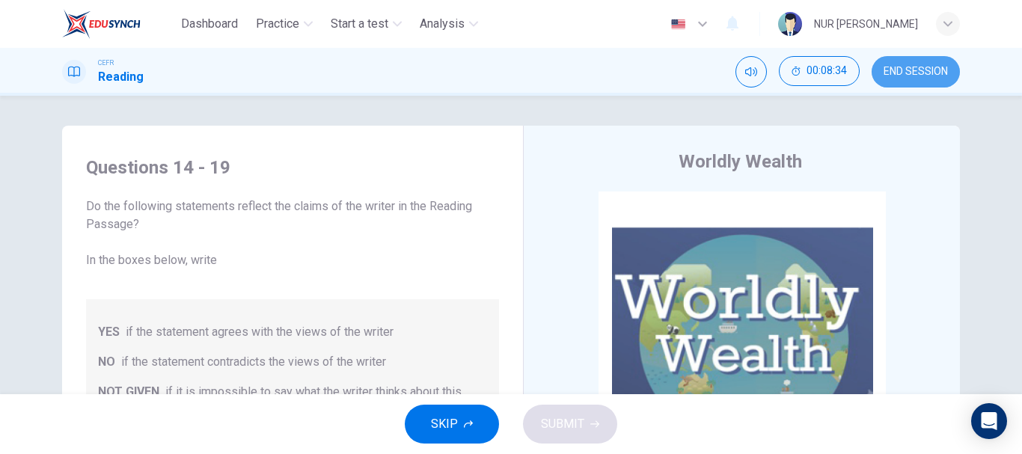
click at [937, 73] on span "END SESSION" at bounding box center [916, 72] width 64 height 12
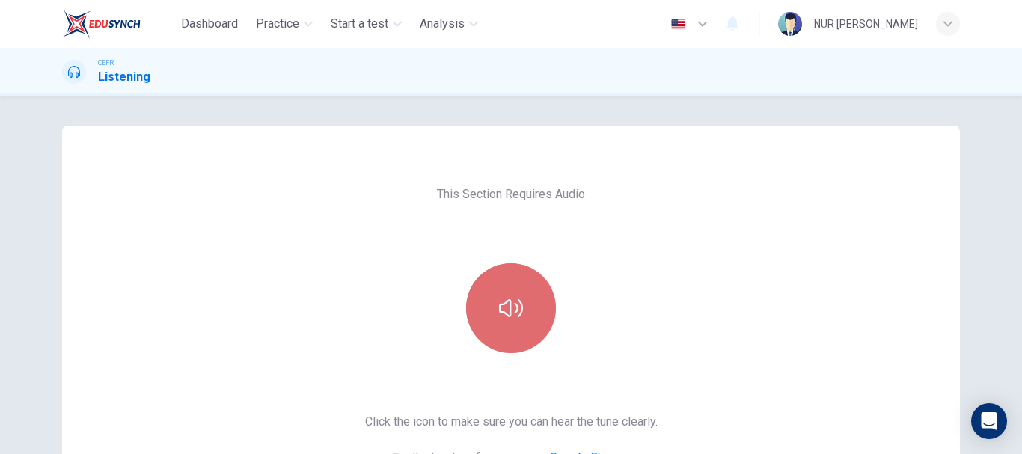
click at [501, 305] on icon "button" at bounding box center [511, 308] width 24 height 24
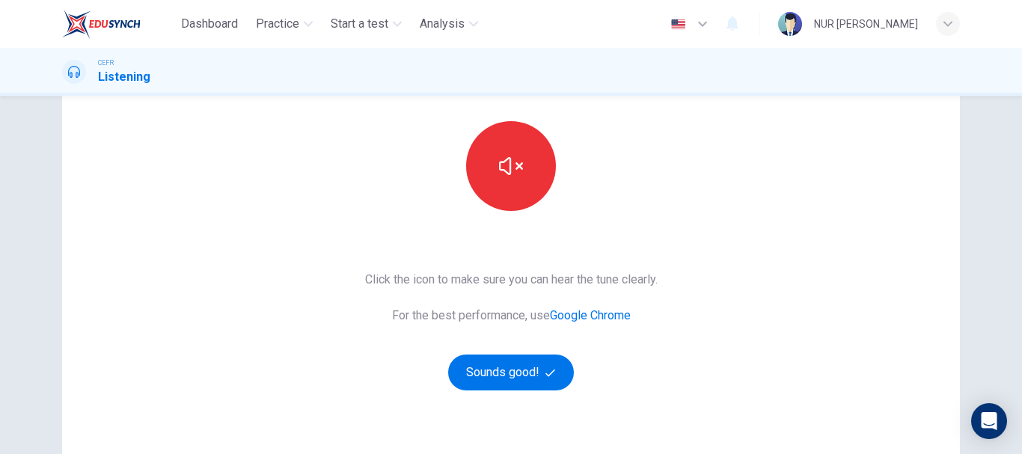
scroll to position [143, 0]
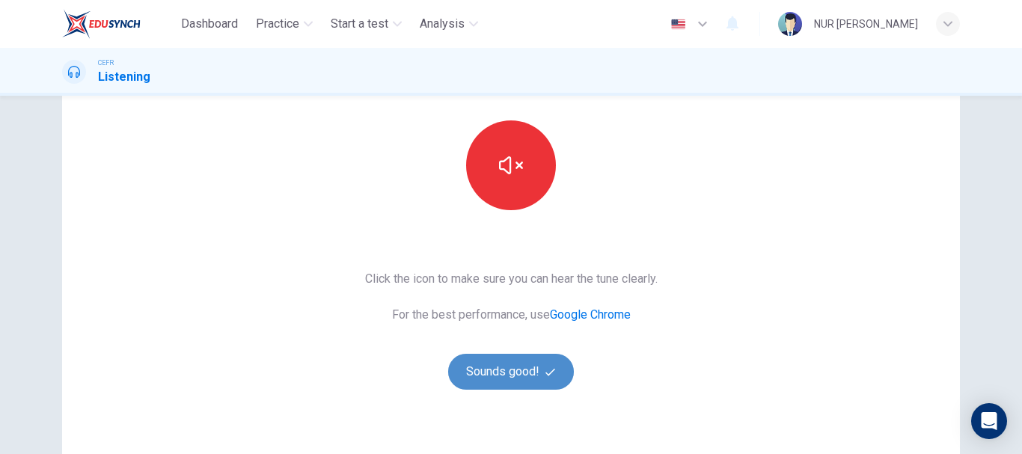
click at [540, 374] on button "Sounds good!" at bounding box center [511, 372] width 126 height 36
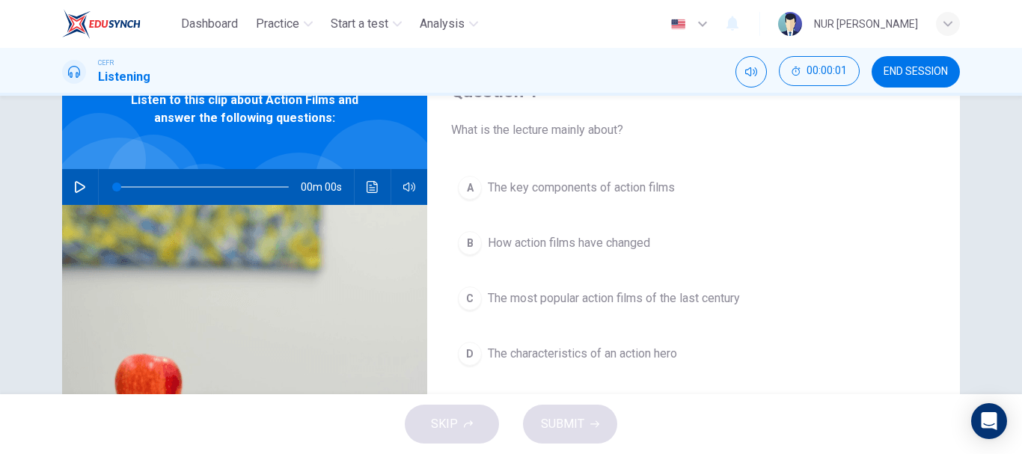
scroll to position [0, 0]
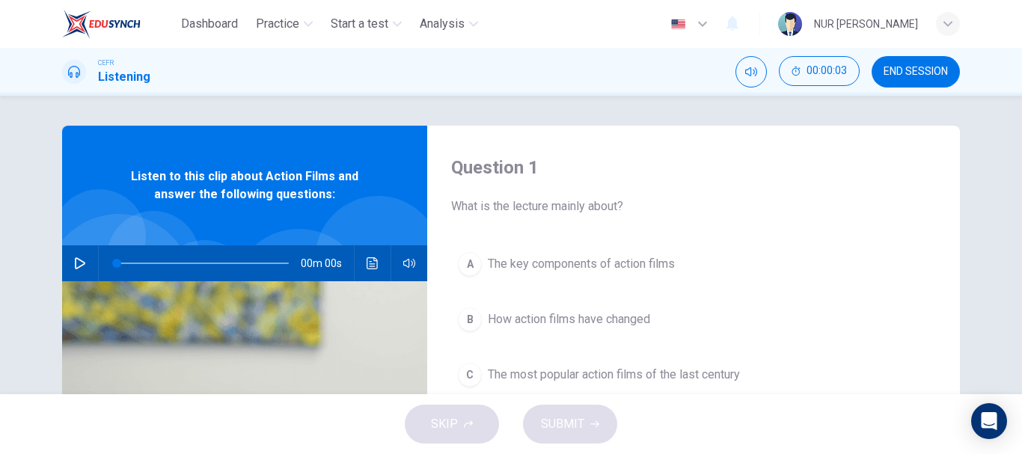
click at [68, 258] on button "button" at bounding box center [80, 263] width 24 height 36
type input "0"
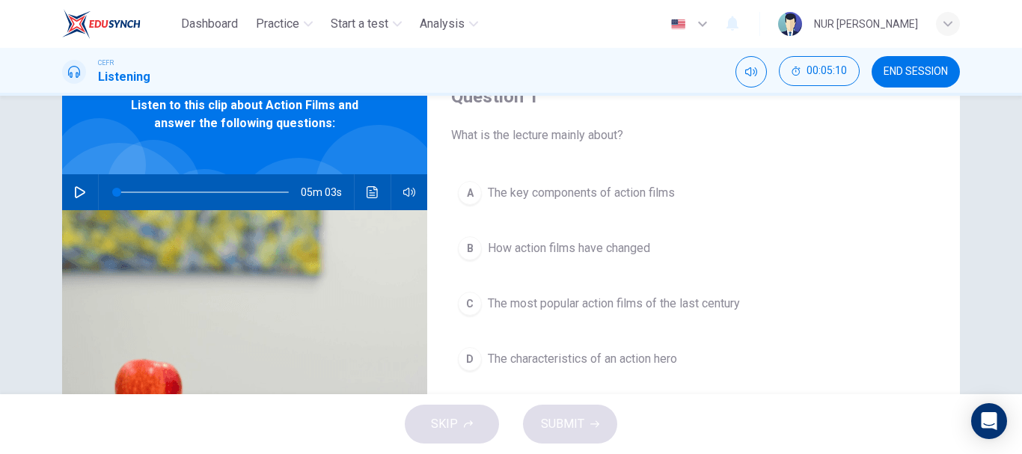
scroll to position [71, 0]
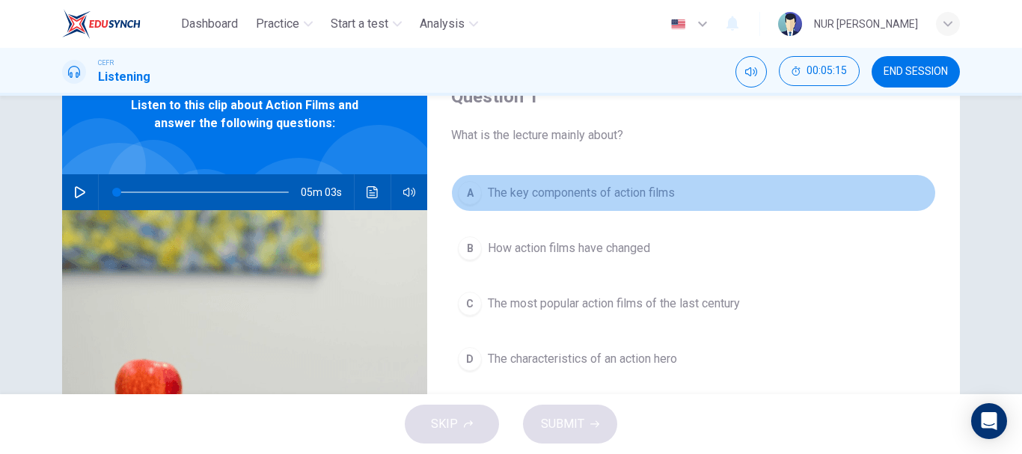
click at [617, 195] on span "The key components of action films" at bounding box center [581, 193] width 187 height 18
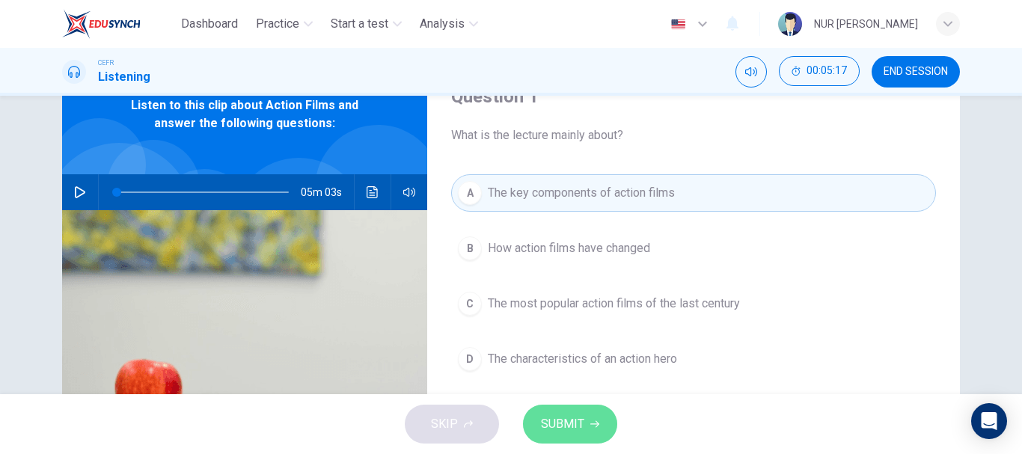
click at [578, 415] on span "SUBMIT" at bounding box center [562, 424] width 43 height 21
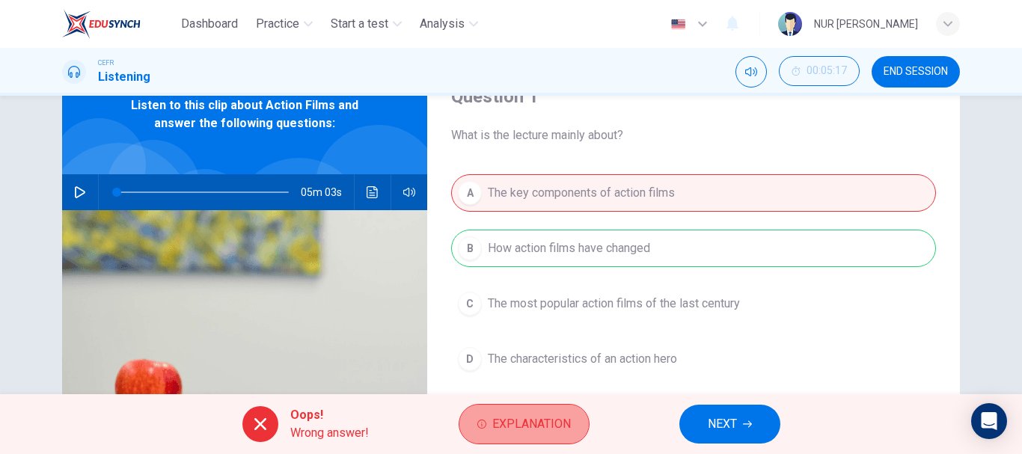
click at [501, 416] on span "Explanation" at bounding box center [531, 424] width 79 height 21
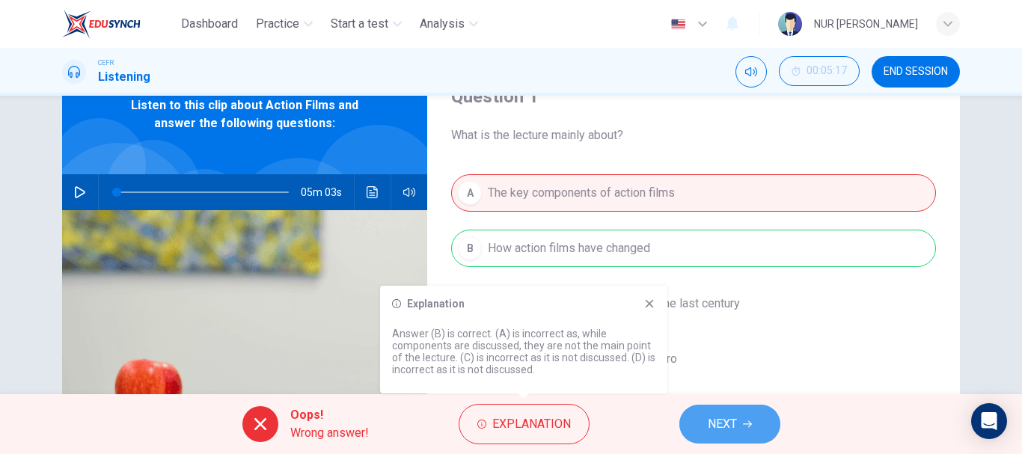
click at [724, 427] on span "NEXT" at bounding box center [722, 424] width 29 height 21
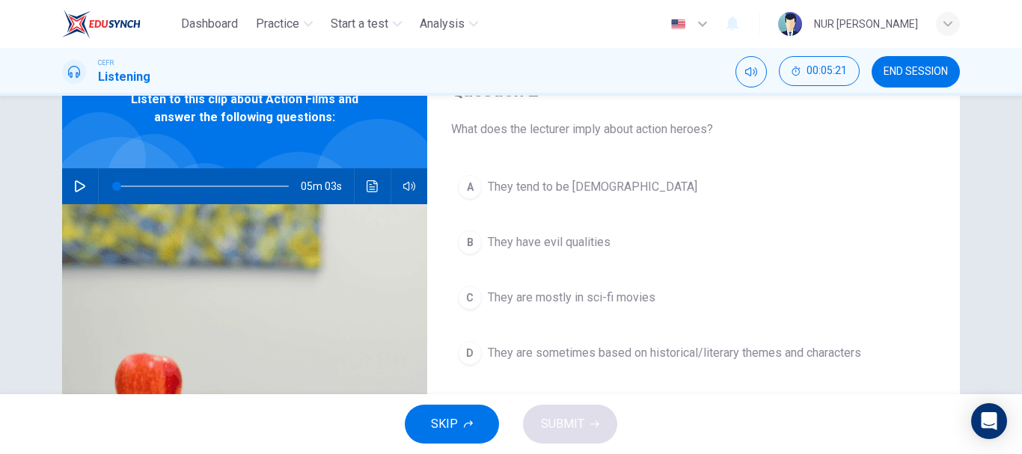
scroll to position [78, 0]
click at [694, 350] on span "They are sometimes based on historical/literary themes and characters" at bounding box center [674, 352] width 373 height 18
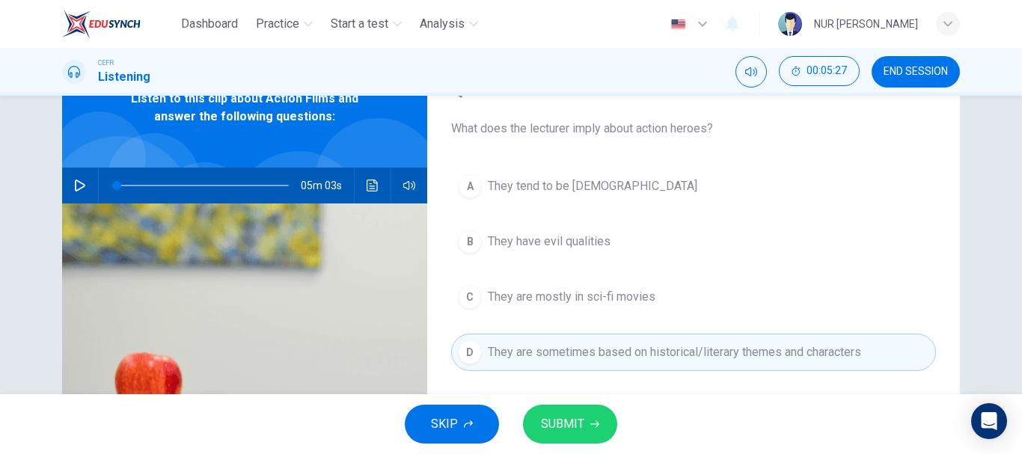
click at [564, 428] on span "SUBMIT" at bounding box center [562, 424] width 43 height 21
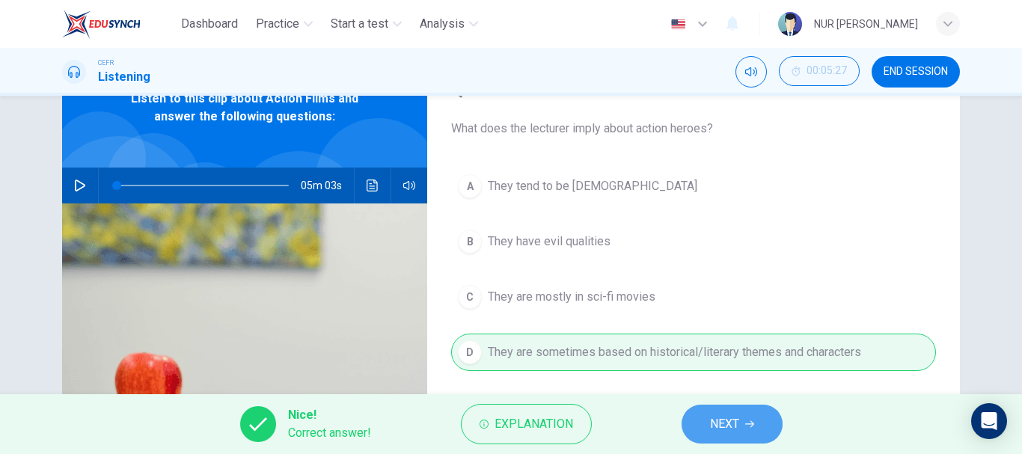
click at [735, 426] on span "NEXT" at bounding box center [724, 424] width 29 height 21
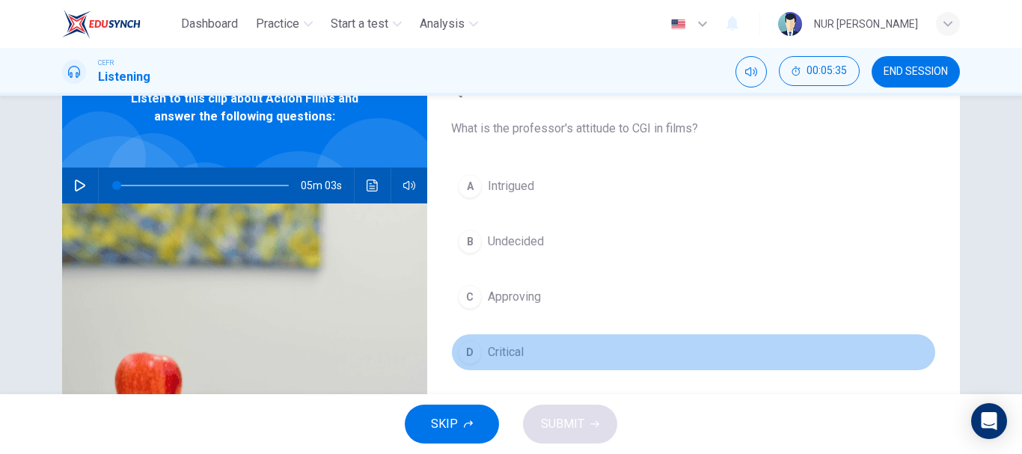
click at [504, 360] on span "Critical" at bounding box center [506, 352] width 36 height 18
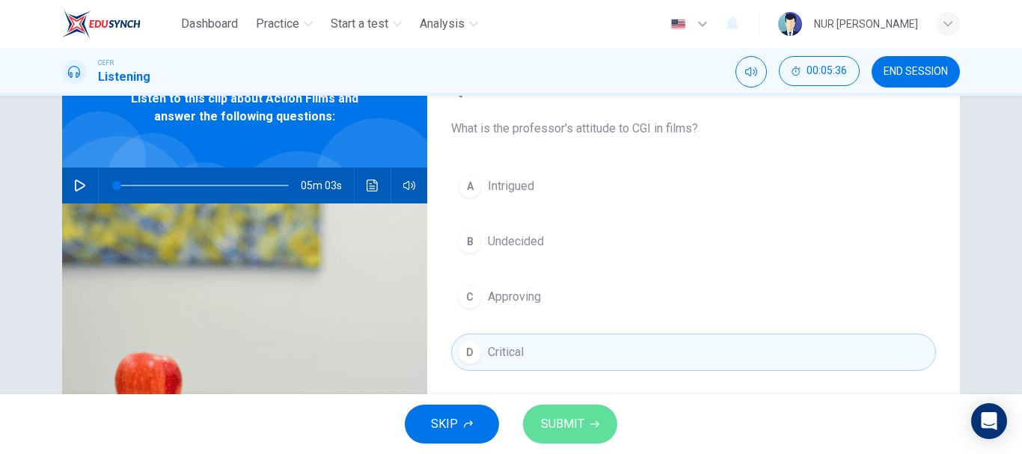
click at [581, 418] on span "SUBMIT" at bounding box center [562, 424] width 43 height 21
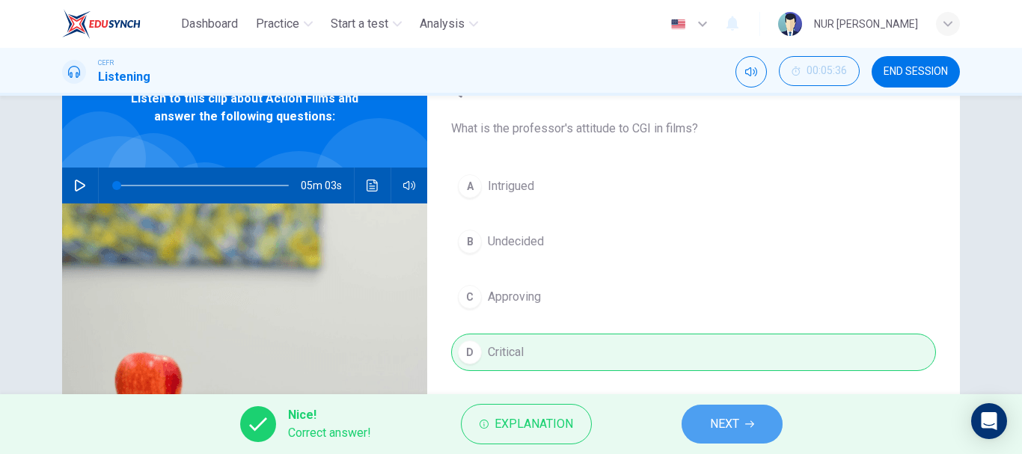
click at [733, 423] on span "NEXT" at bounding box center [724, 424] width 29 height 21
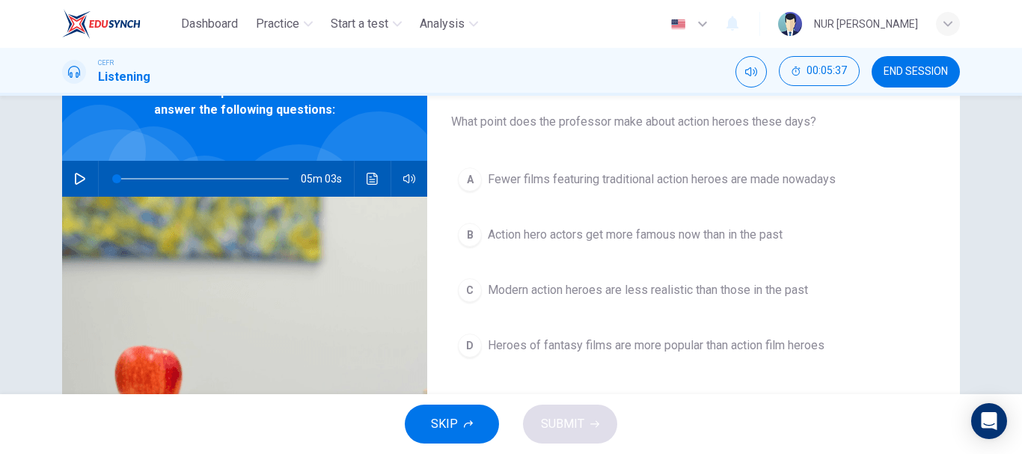
scroll to position [85, 0]
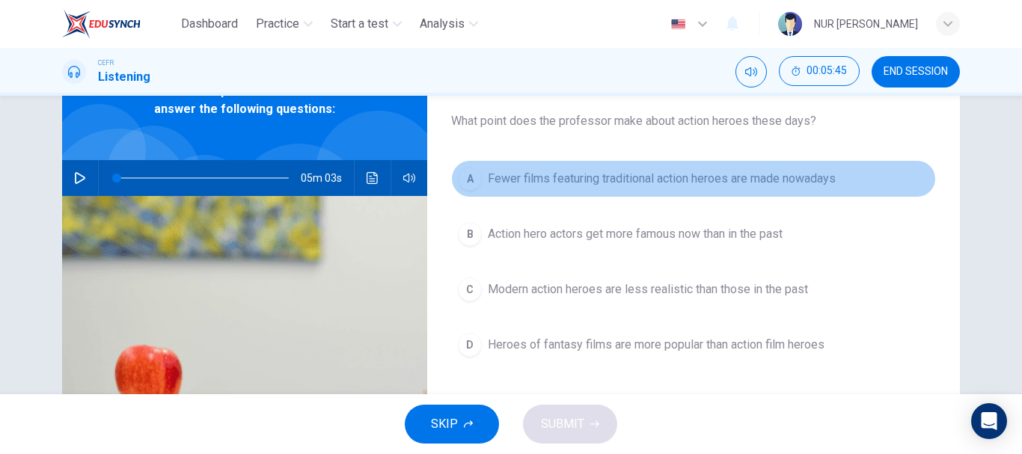
click at [653, 170] on span "Fewer films featuring traditional action heroes are made nowadays" at bounding box center [662, 179] width 348 height 18
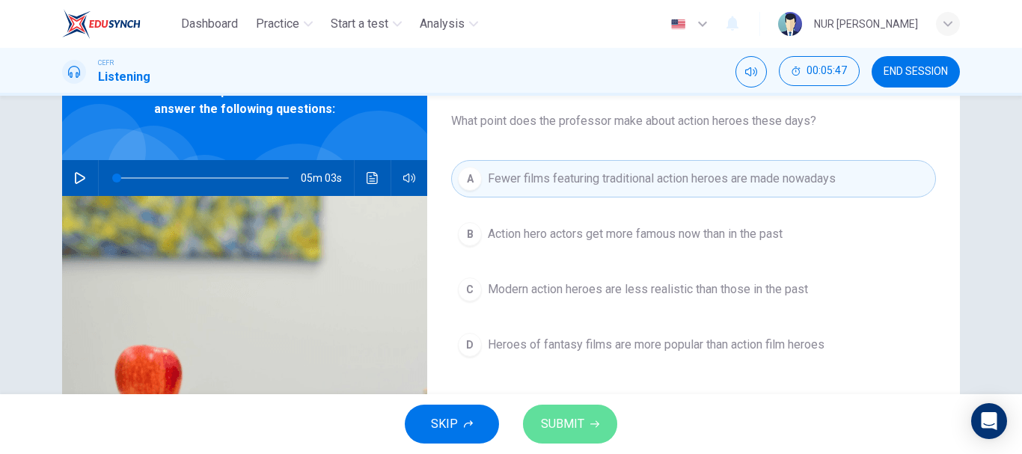
click at [564, 408] on button "SUBMIT" at bounding box center [570, 424] width 94 height 39
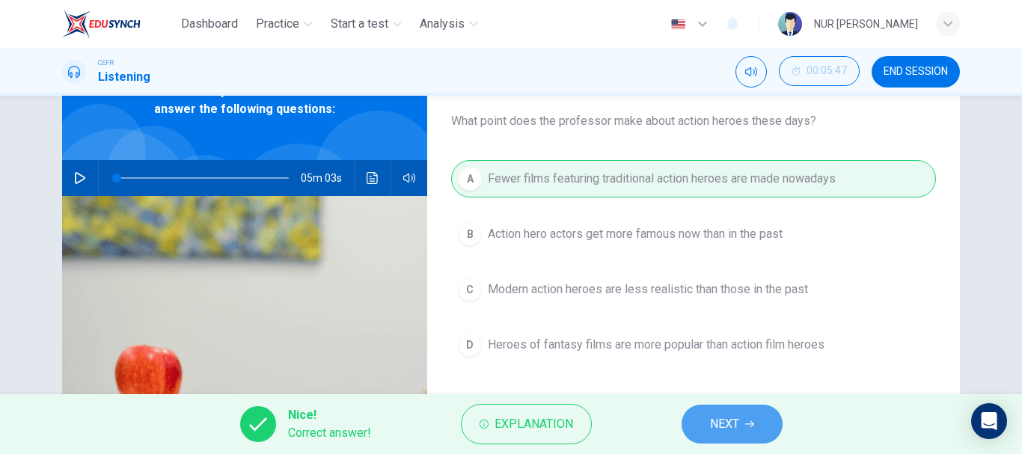
click at [712, 415] on span "NEXT" at bounding box center [724, 424] width 29 height 21
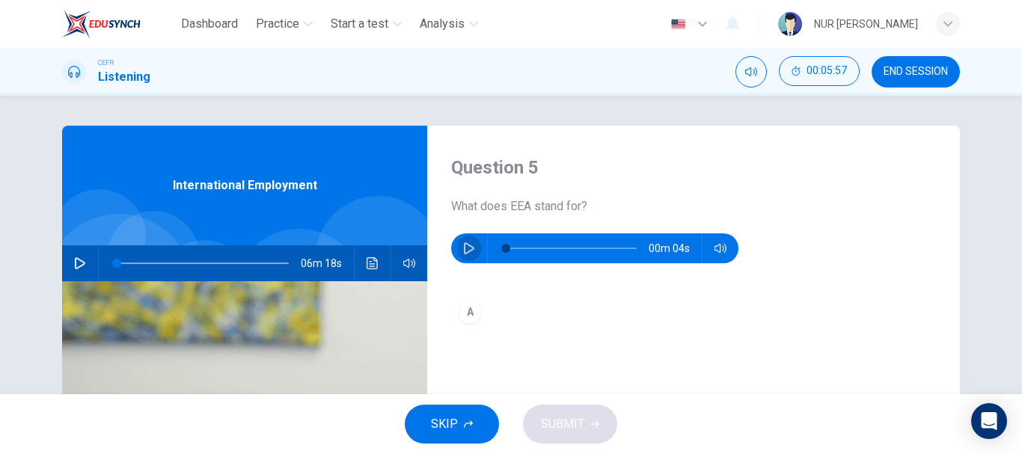
click at [471, 250] on button "button" at bounding box center [469, 248] width 24 height 30
type input "0"
click at [68, 263] on button "button" at bounding box center [80, 263] width 24 height 36
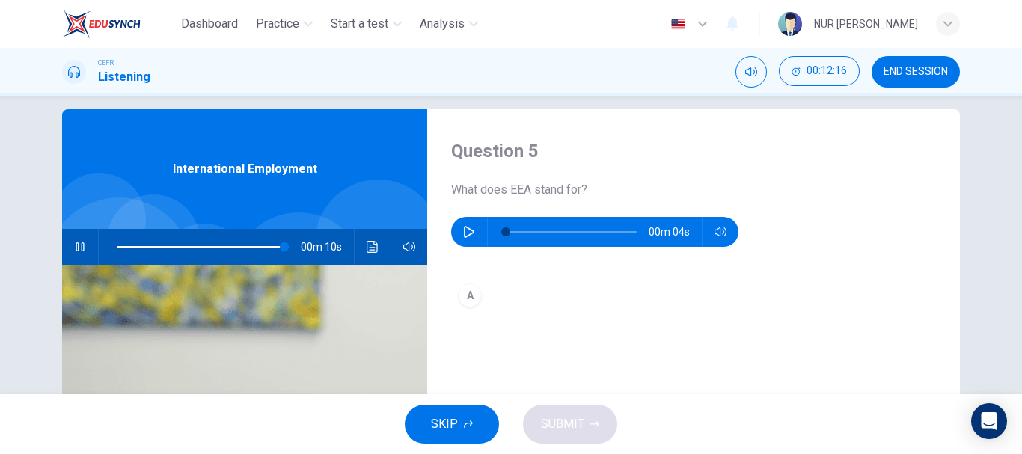
scroll to position [17, 0]
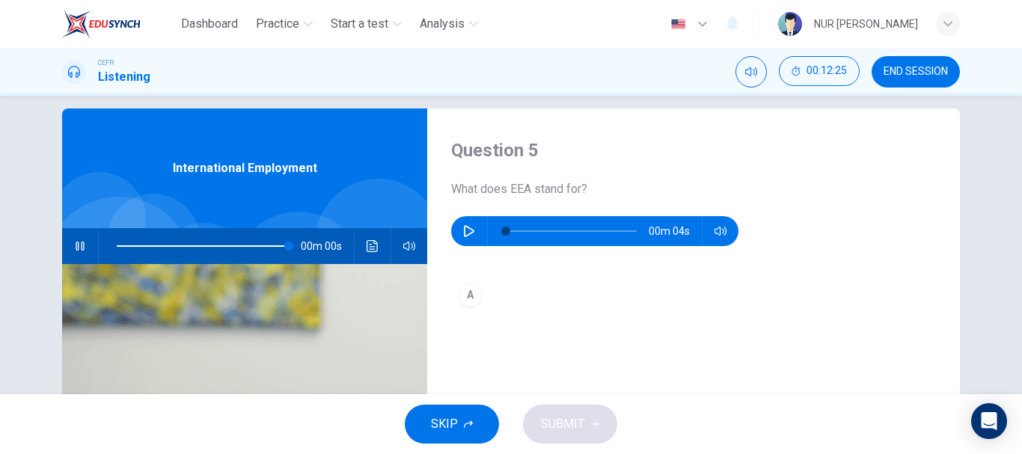
type input "0"
click at [462, 237] on button "button" at bounding box center [469, 231] width 24 height 30
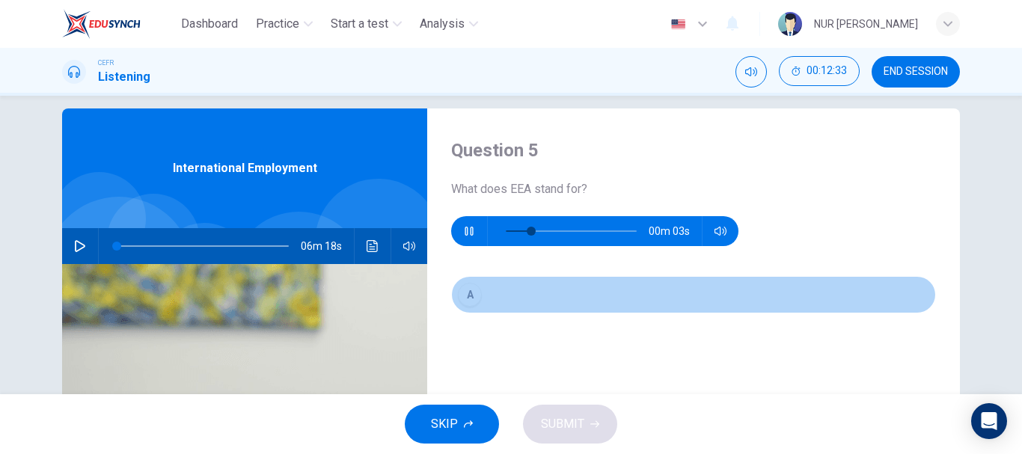
click at [465, 295] on div "A" at bounding box center [470, 295] width 24 height 24
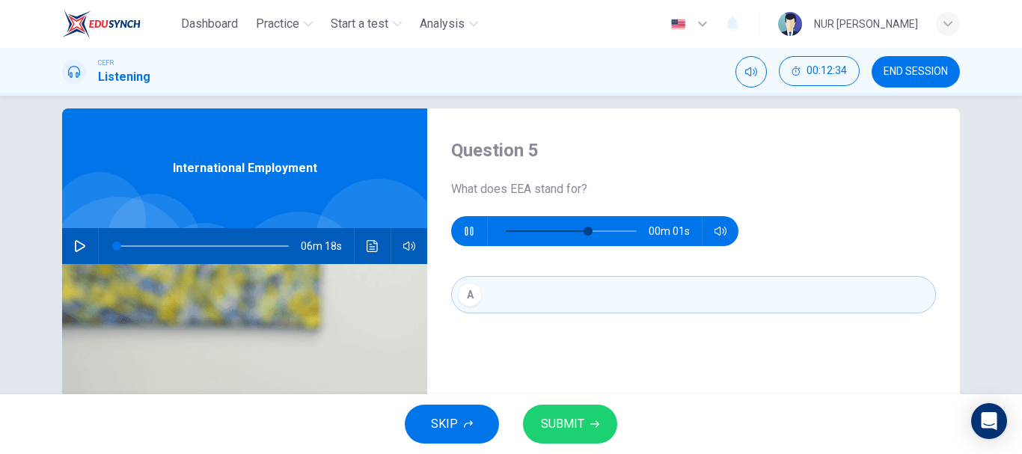
click at [549, 337] on div "A" at bounding box center [693, 309] width 485 height 67
click at [580, 425] on span "SUBMIT" at bounding box center [562, 424] width 43 height 21
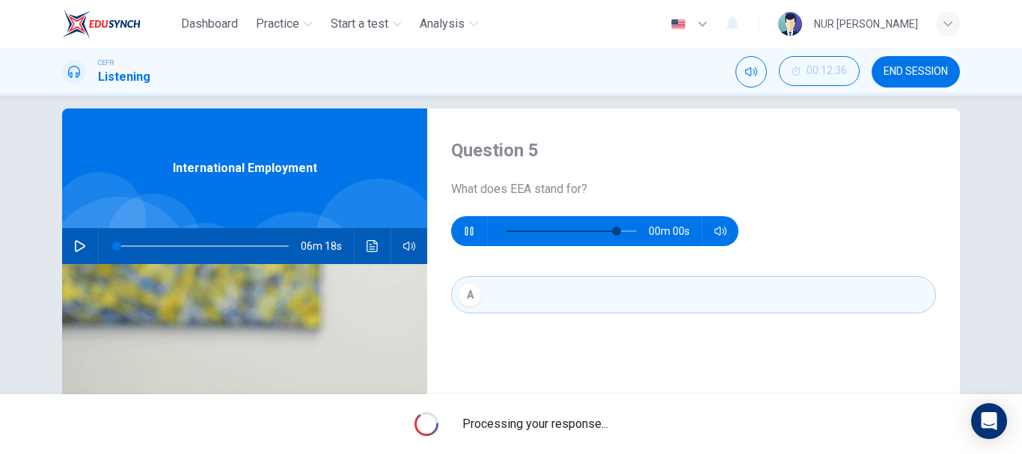
type input "0"
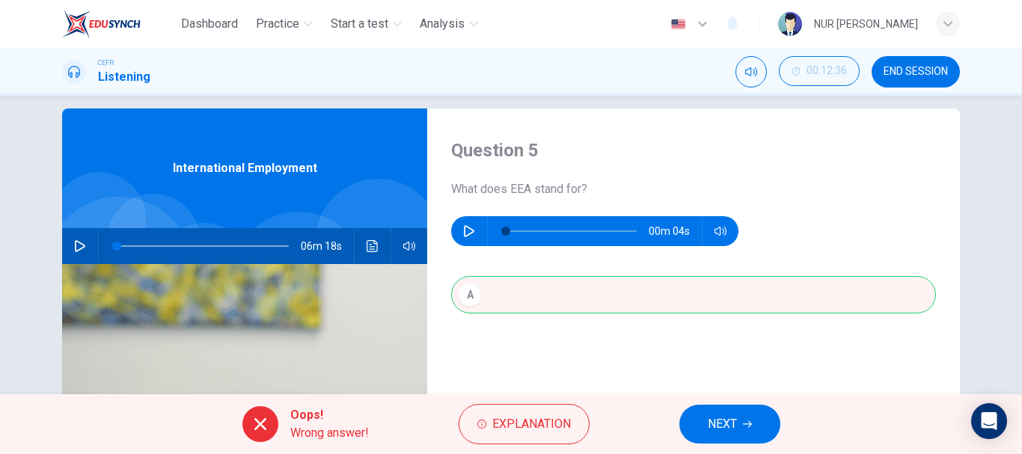
scroll to position [156, 0]
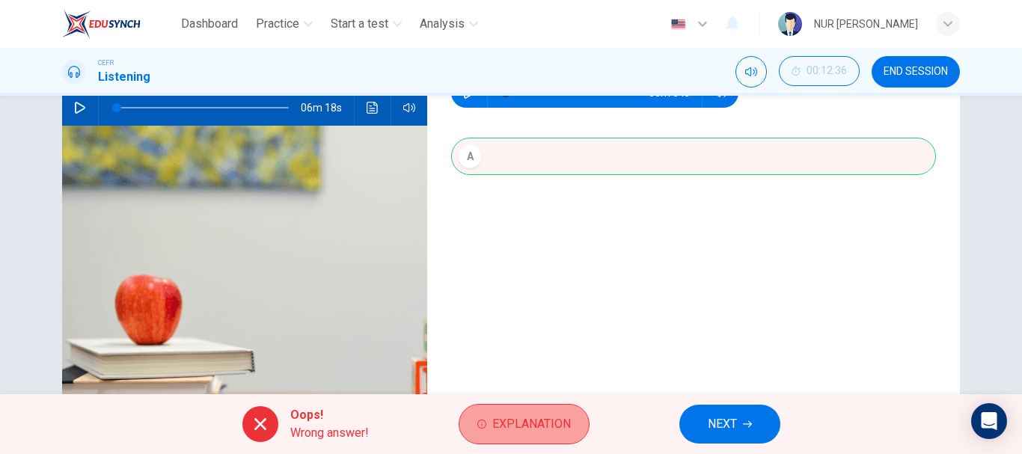
click at [528, 433] on span "Explanation" at bounding box center [531, 424] width 79 height 21
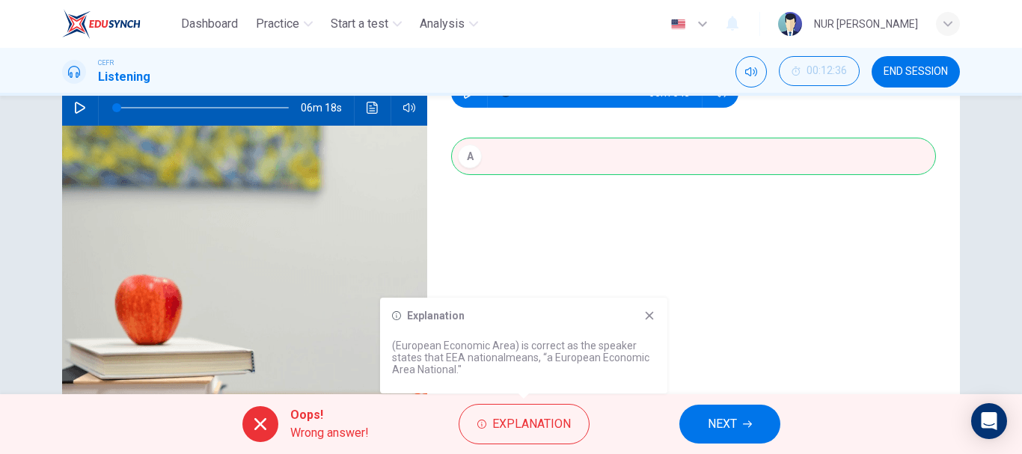
click at [652, 311] on icon at bounding box center [650, 316] width 12 height 12
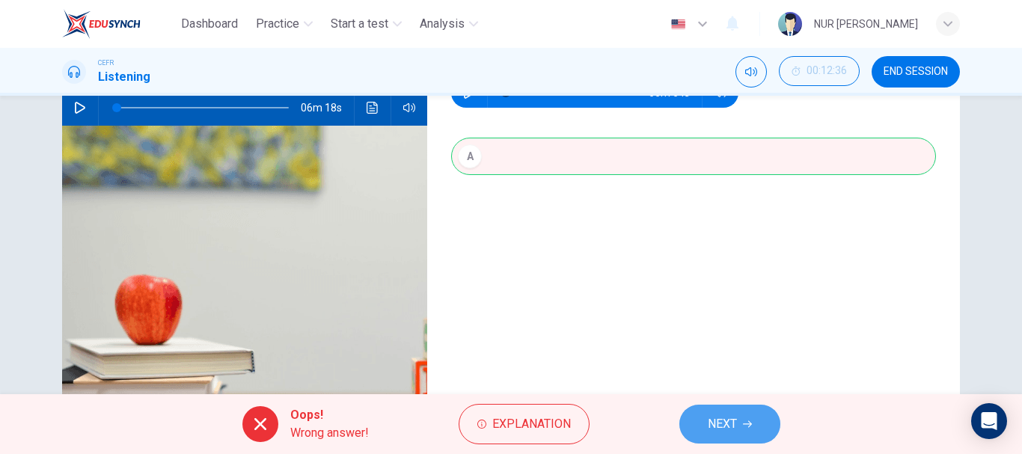
click at [737, 424] on span "NEXT" at bounding box center [722, 424] width 29 height 21
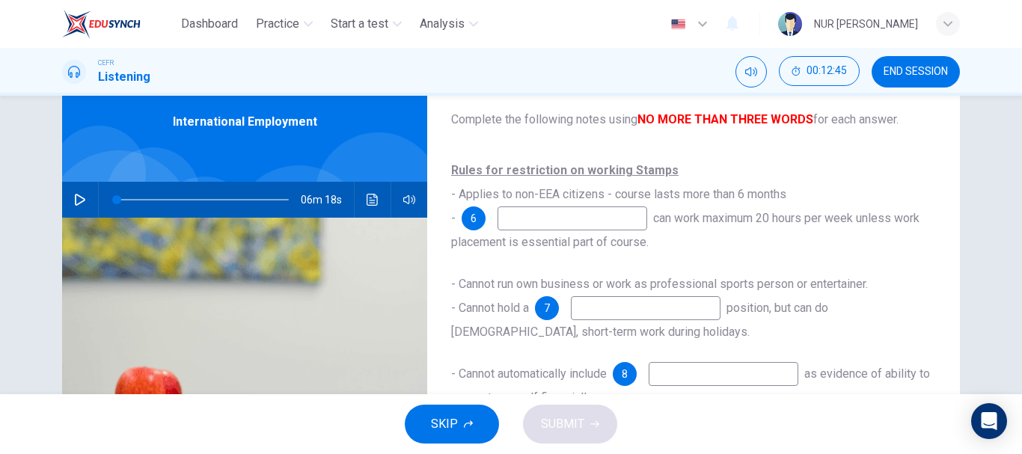
scroll to position [25, 0]
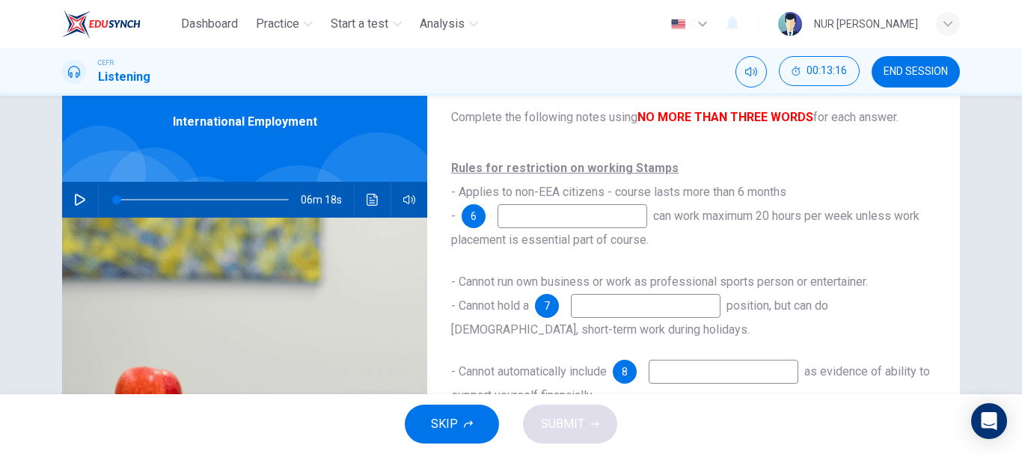
click at [552, 220] on input at bounding box center [573, 216] width 150 height 24
type input "s"
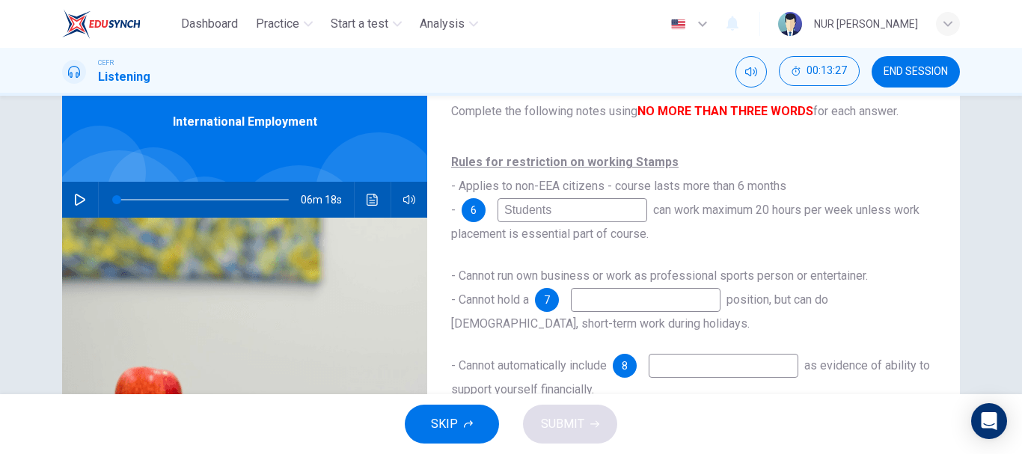
scroll to position [32, 0]
type input "Students"
click at [601, 301] on input at bounding box center [646, 299] width 150 height 24
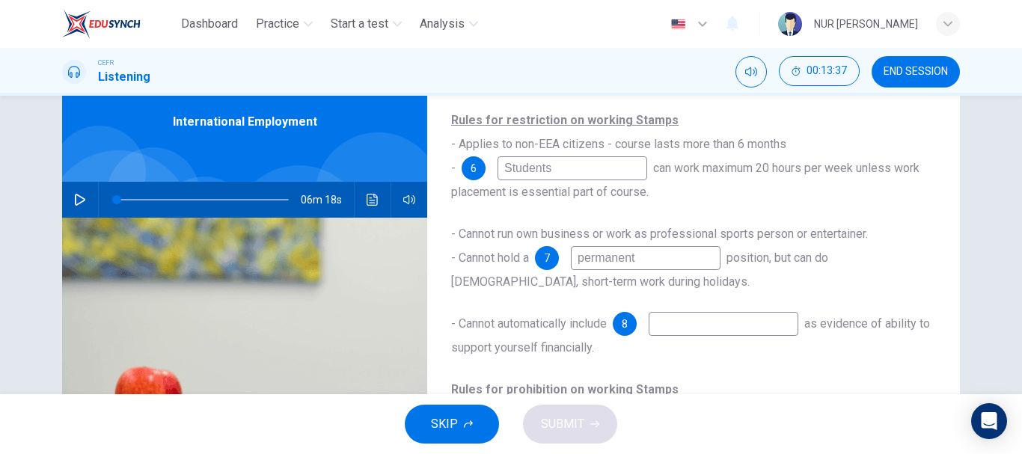
scroll to position [76, 0]
type input "permanent"
click at [651, 289] on div "- Cannot run own business or work as professional sports person or entertainer.…" at bounding box center [693, 256] width 485 height 72
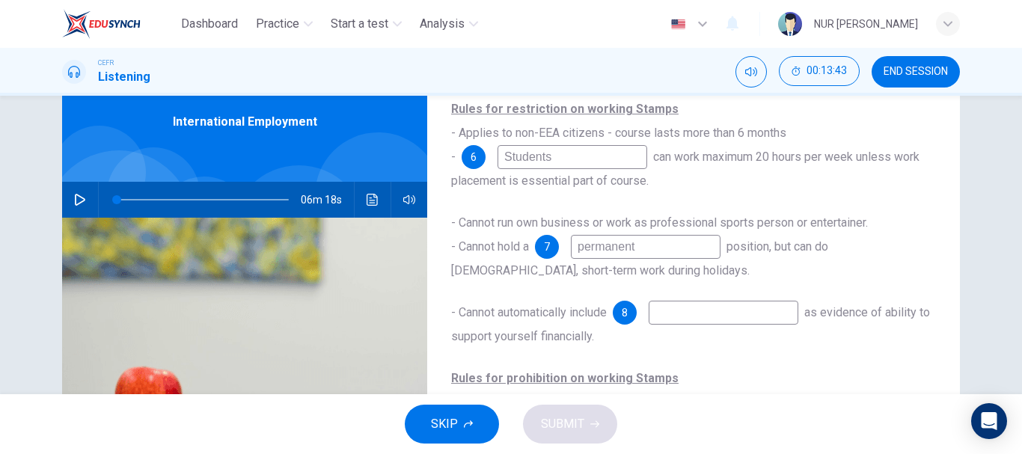
click at [681, 319] on input at bounding box center [724, 313] width 150 height 24
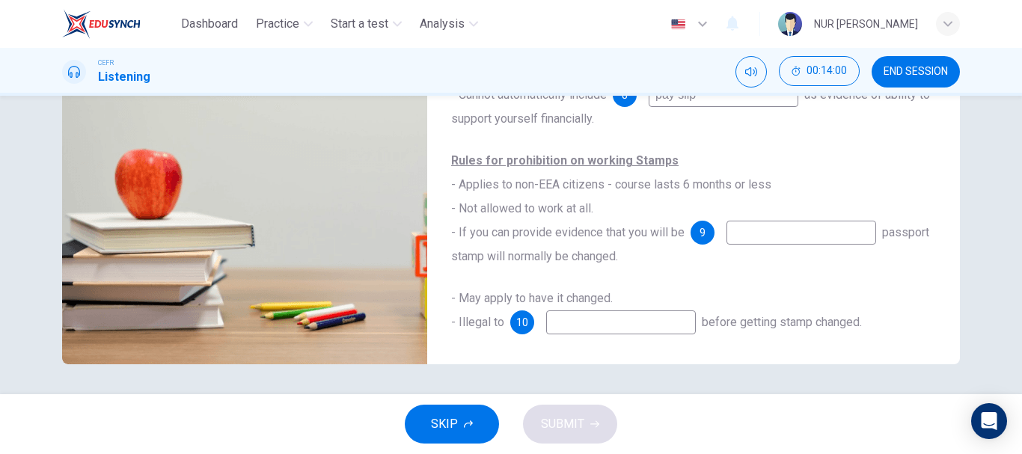
type input "pay slip"
click at [759, 232] on input at bounding box center [802, 233] width 150 height 24
click at [445, 423] on span "SKIP" at bounding box center [444, 424] width 27 height 21
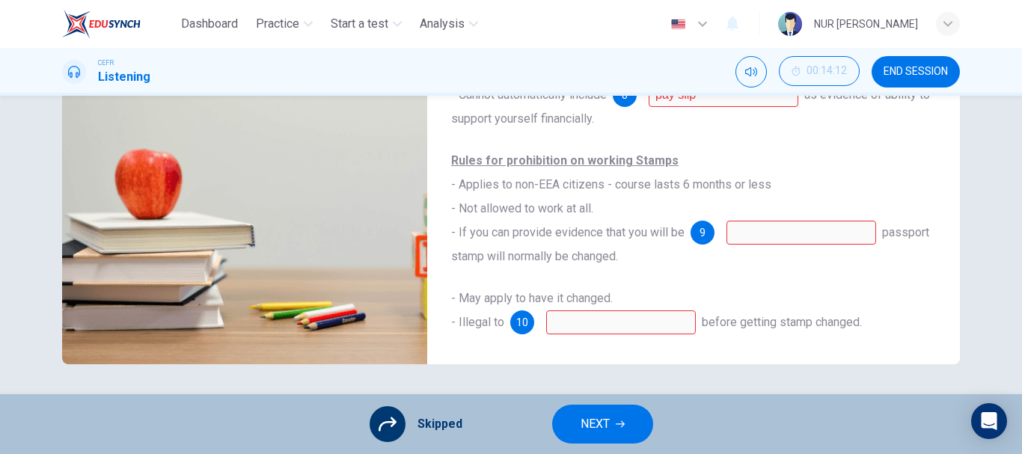
click at [608, 436] on button "NEXT" at bounding box center [602, 424] width 101 height 39
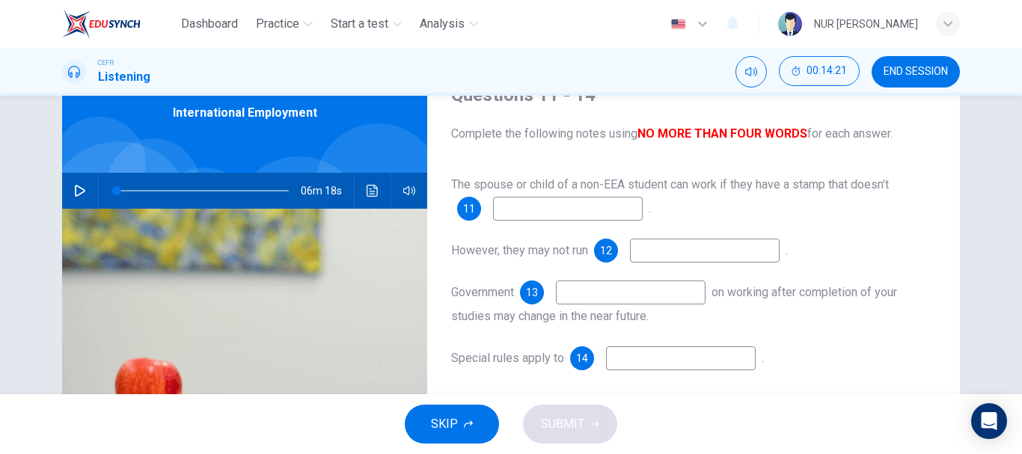
scroll to position [73, 0]
click at [701, 255] on input at bounding box center [705, 250] width 150 height 24
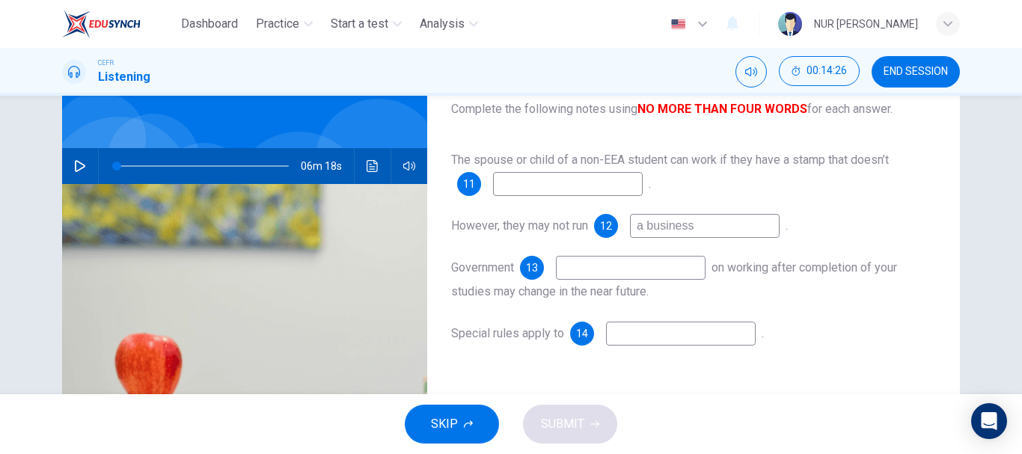
scroll to position [98, 0]
type input "a business"
click at [669, 270] on input at bounding box center [631, 267] width 150 height 24
click at [648, 336] on input at bounding box center [681, 333] width 150 height 24
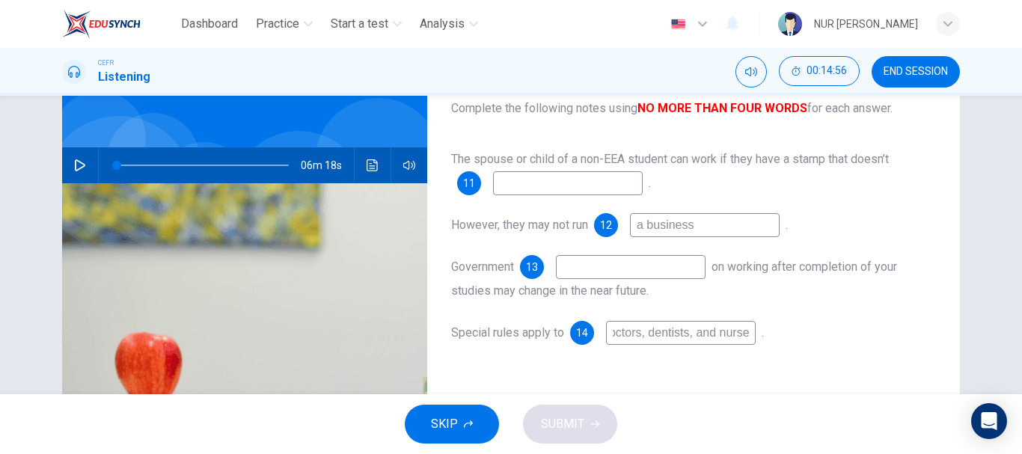
scroll to position [0, 16]
type input "doctors, dentists, and nurses"
click at [798, 307] on div "The spouse or child of a non-EEA student can work if they have a stamp that doe…" at bounding box center [693, 261] width 485 height 228
click at [669, 276] on input at bounding box center [631, 267] width 150 height 24
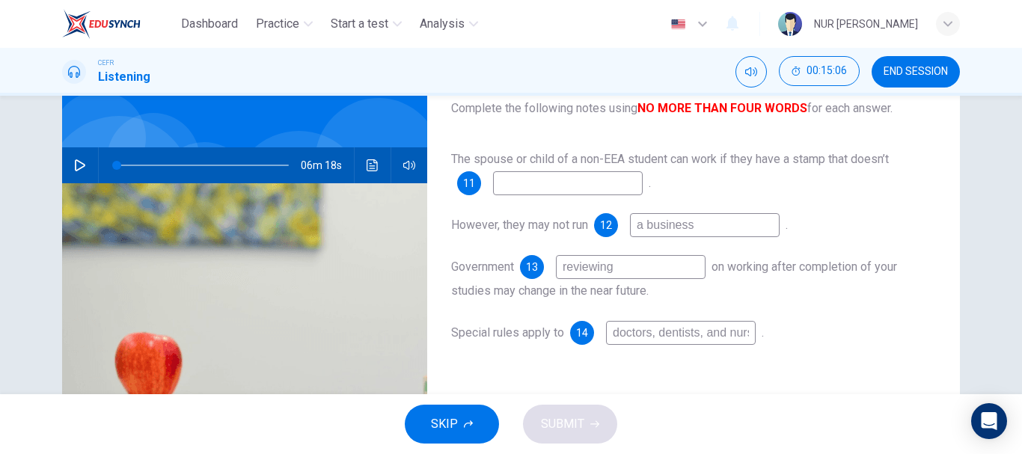
type input "reviewing"
click at [605, 177] on input at bounding box center [568, 183] width 150 height 24
type input "change"
click at [581, 439] on button "SUBMIT" at bounding box center [570, 424] width 94 height 39
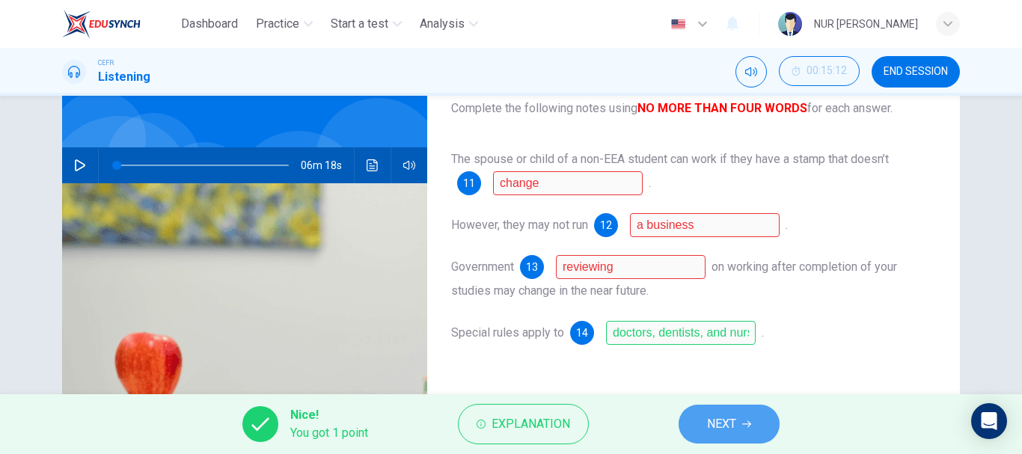
click at [724, 415] on span "NEXT" at bounding box center [721, 424] width 29 height 21
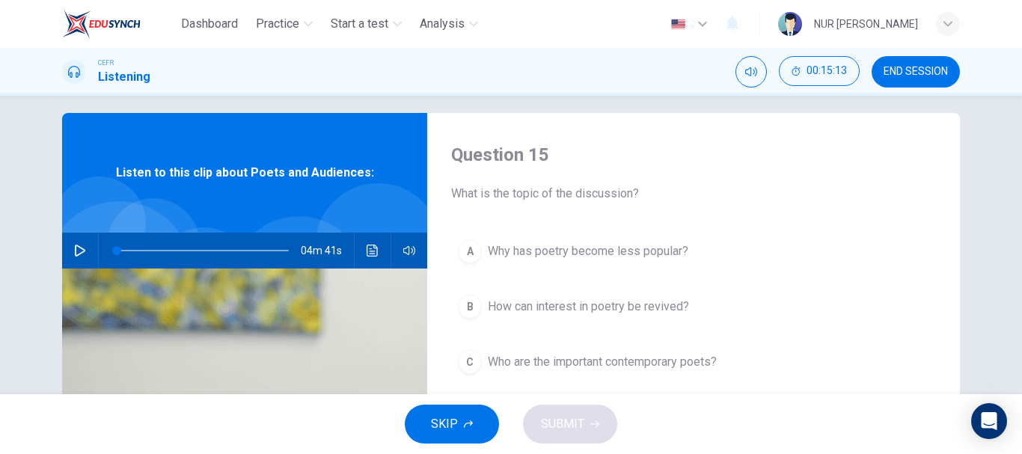
scroll to position [13, 0]
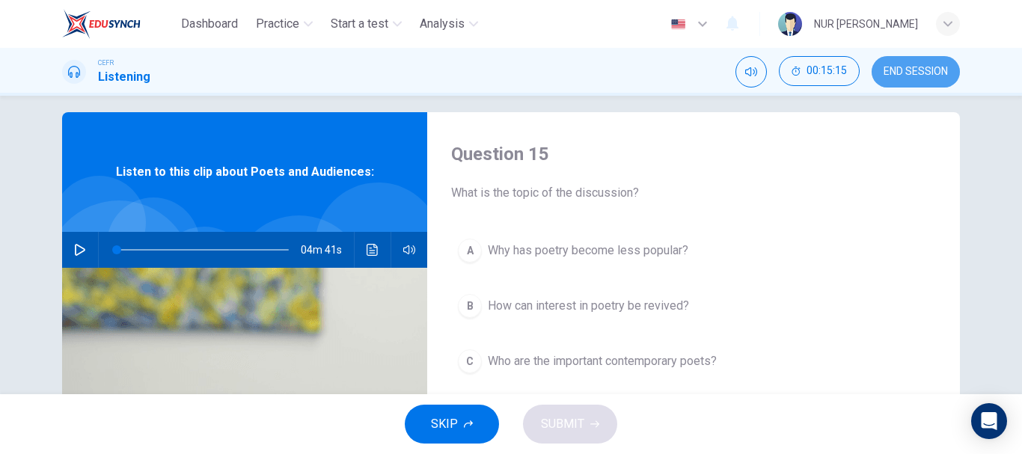
click at [944, 59] on button "END SESSION" at bounding box center [916, 71] width 88 height 31
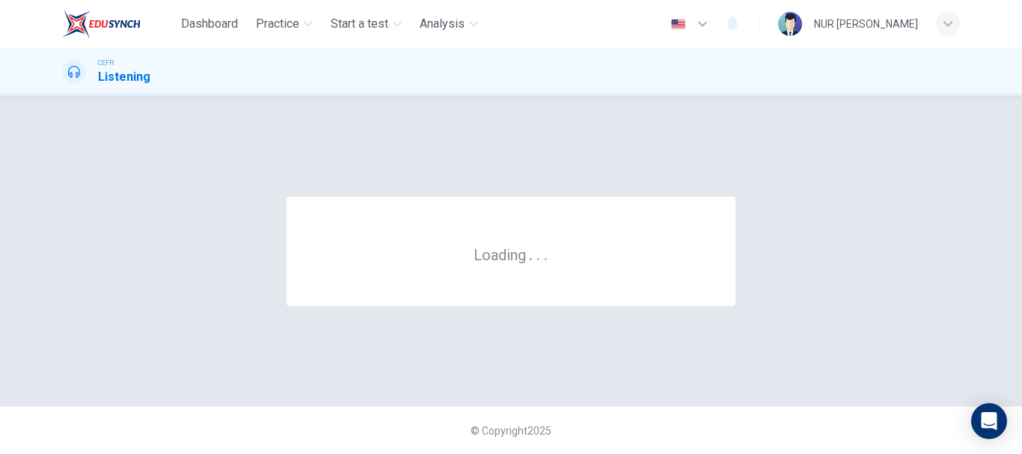
scroll to position [0, 0]
